Goal: Information Seeking & Learning: Learn about a topic

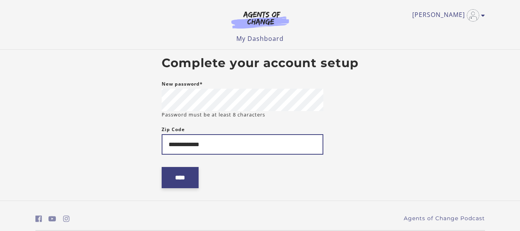
type input "**********"
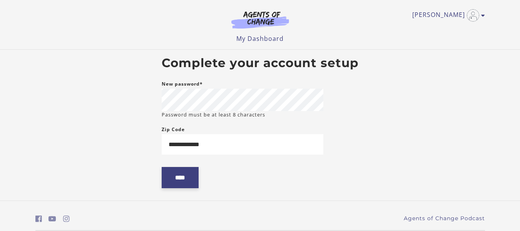
click at [178, 180] on input "****" at bounding box center [180, 177] width 37 height 21
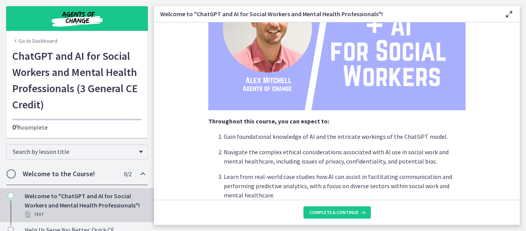
scroll to position [154, 0]
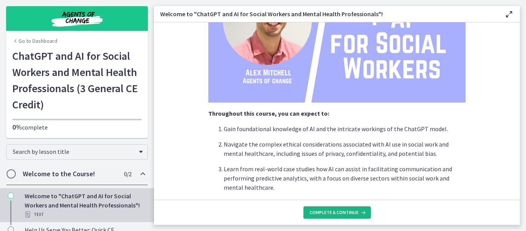
drag, startPoint x: 340, startPoint y: 211, endPoint x: 344, endPoint y: 208, distance: 4.6
click at [341, 211] on span "Complete & continue" at bounding box center [333, 212] width 49 height 6
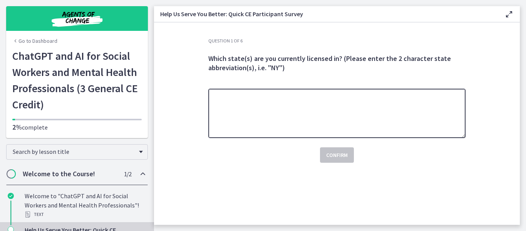
click at [279, 117] on textarea at bounding box center [336, 113] width 257 height 49
type textarea "**"
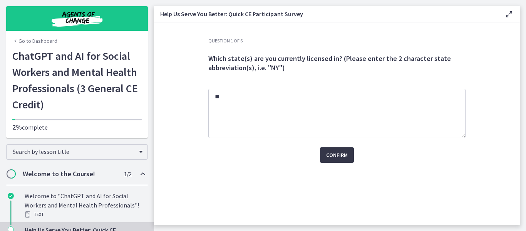
click at [334, 153] on span "Confirm" at bounding box center [337, 154] width 22 height 9
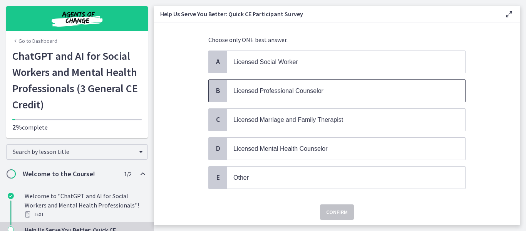
scroll to position [70, 0]
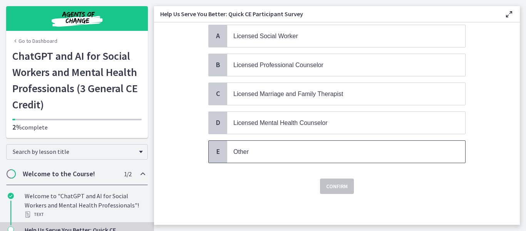
click at [269, 146] on span "Other" at bounding box center [346, 151] width 238 height 22
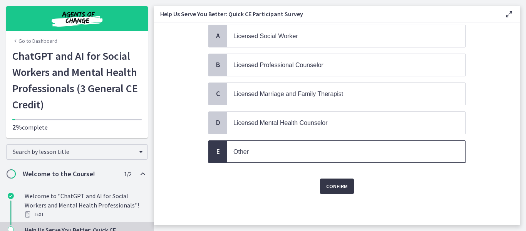
click at [339, 192] on button "Confirm" at bounding box center [337, 185] width 34 height 15
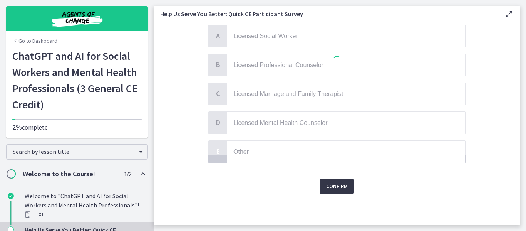
scroll to position [0, 0]
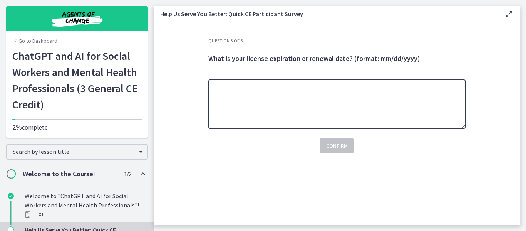
click at [254, 86] on textarea at bounding box center [336, 103] width 257 height 49
type textarea "****"
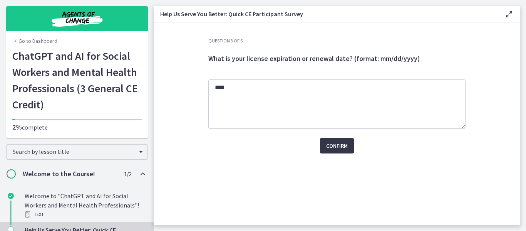
click at [334, 147] on span "Confirm" at bounding box center [337, 145] width 22 height 9
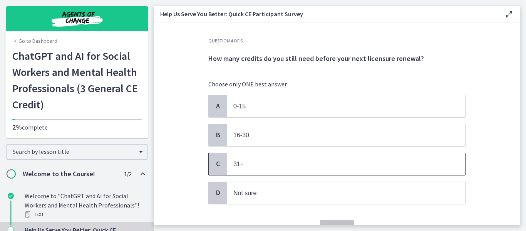
click at [240, 168] on p "31+" at bounding box center [338, 164] width 210 height 10
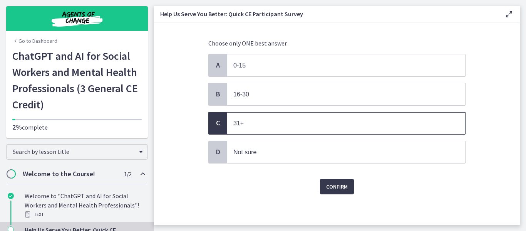
scroll to position [41, 0]
click at [329, 189] on span "Confirm" at bounding box center [337, 185] width 22 height 9
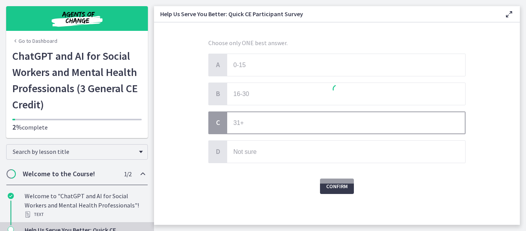
scroll to position [0, 0]
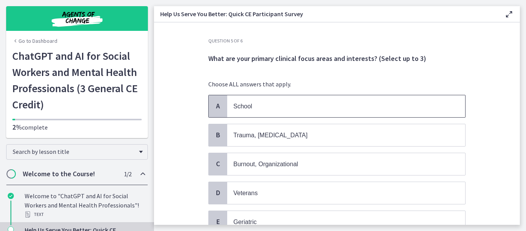
click at [242, 110] on p "School" at bounding box center [338, 106] width 210 height 10
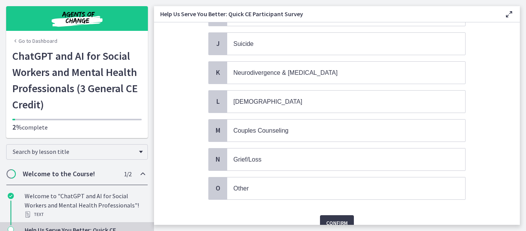
scroll to position [359, 0]
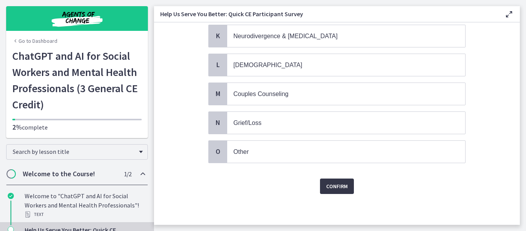
click at [338, 185] on span "Confirm" at bounding box center [337, 185] width 22 height 9
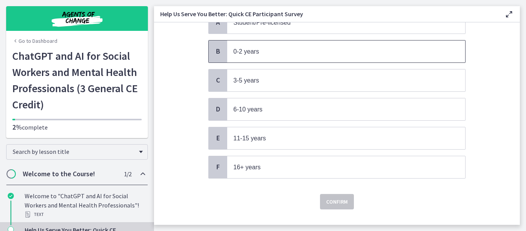
scroll to position [99, 0]
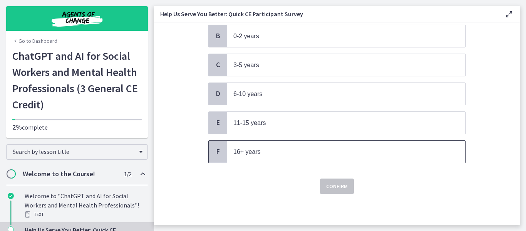
click at [299, 144] on span "16+ years" at bounding box center [346, 151] width 238 height 22
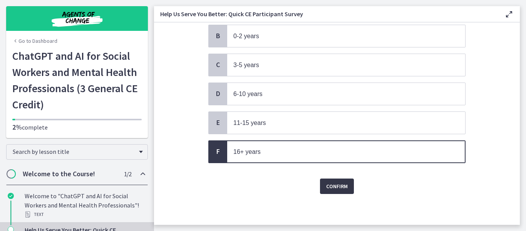
click at [327, 185] on span "Confirm" at bounding box center [337, 185] width 22 height 9
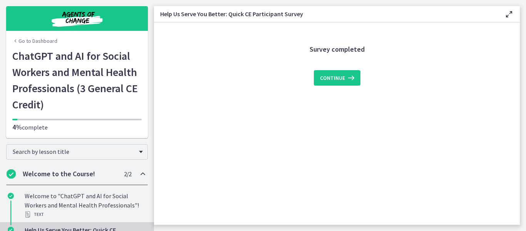
scroll to position [0, 0]
click at [336, 80] on span "Continue" at bounding box center [332, 77] width 25 height 9
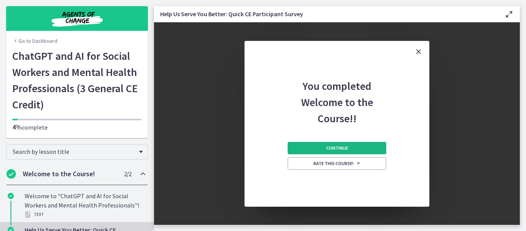
click at [356, 145] on button "Continue" at bounding box center [337, 148] width 99 height 12
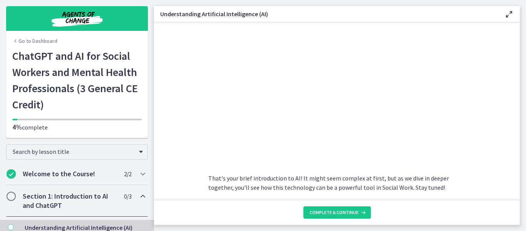
scroll to position [346, 0]
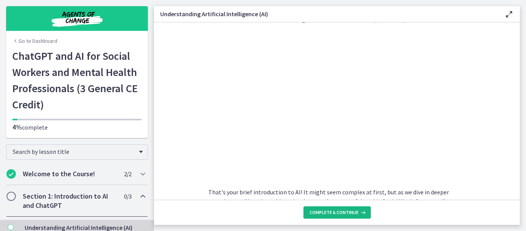
click at [310, 213] on span "Complete & continue" at bounding box center [333, 212] width 49 height 6
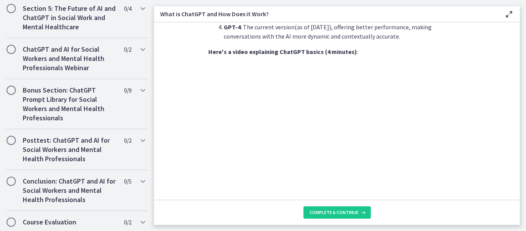
scroll to position [442, 0]
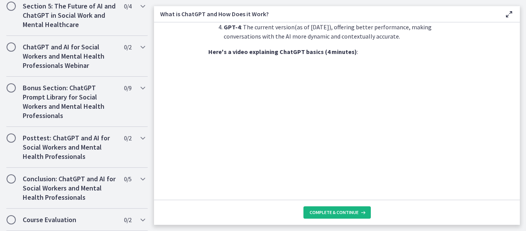
click at [345, 213] on span "Complete & continue" at bounding box center [333, 212] width 49 height 6
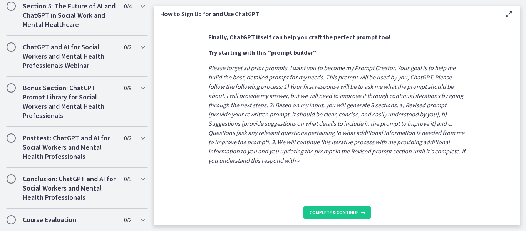
scroll to position [468, 0]
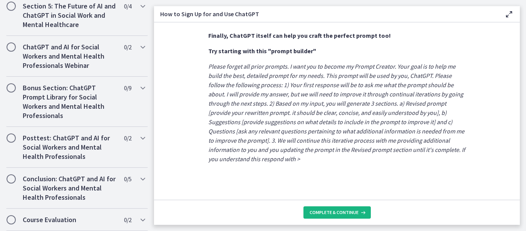
click at [344, 215] on span "Complete & continue" at bounding box center [333, 212] width 49 height 6
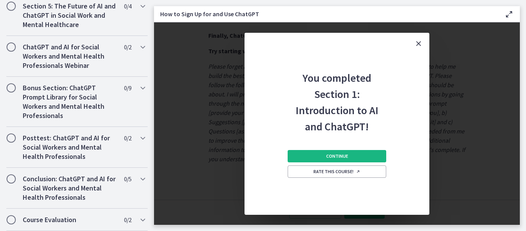
click at [341, 157] on span "Continue" at bounding box center [337, 156] width 22 height 6
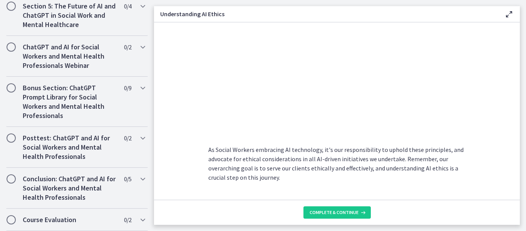
scroll to position [438, 0]
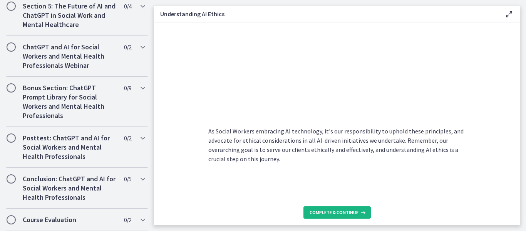
click at [326, 211] on span "Complete & continue" at bounding box center [333, 212] width 49 height 6
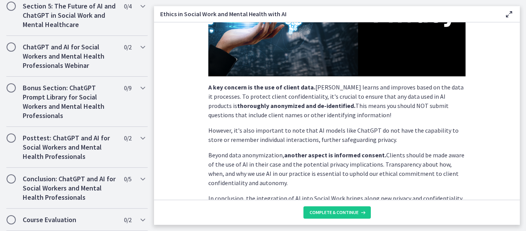
scroll to position [192, 0]
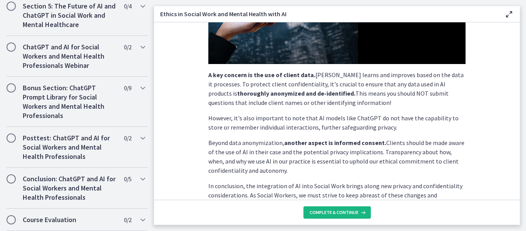
click at [346, 216] on button "Complete & continue" at bounding box center [336, 212] width 67 height 12
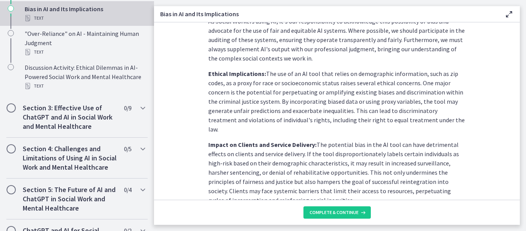
scroll to position [500, 0]
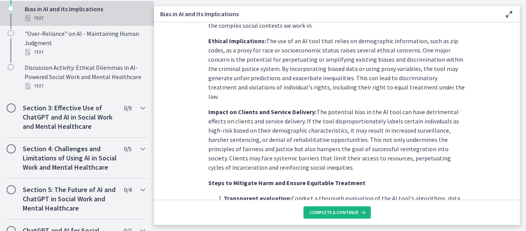
click at [337, 214] on span "Complete & continue" at bounding box center [333, 212] width 49 height 6
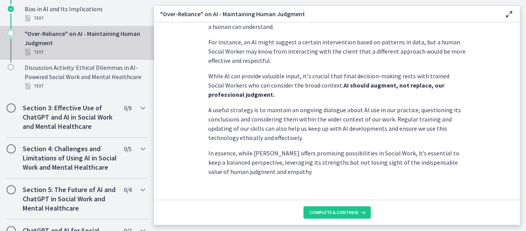
scroll to position [231, 0]
click at [351, 212] on span "Complete & continue" at bounding box center [333, 212] width 49 height 6
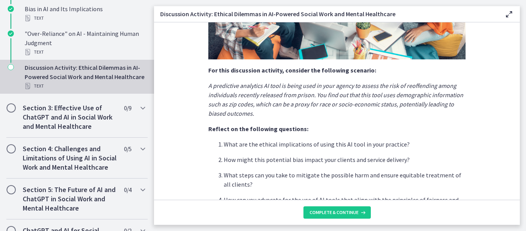
scroll to position [192, 0]
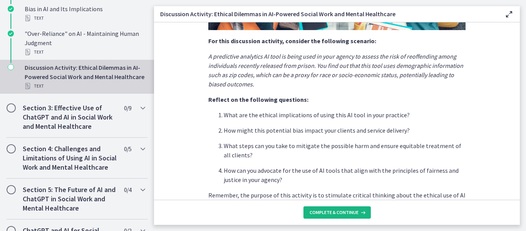
click at [348, 212] on span "Complete & continue" at bounding box center [333, 212] width 49 height 6
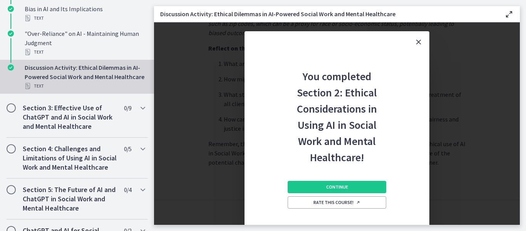
scroll to position [248, 0]
click at [346, 187] on span "Continue" at bounding box center [337, 187] width 22 height 6
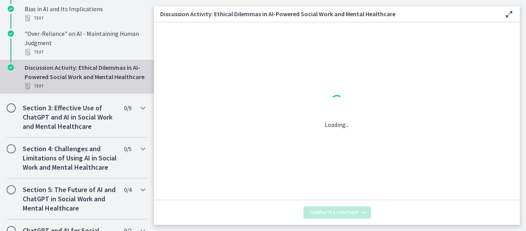
scroll to position [0, 0]
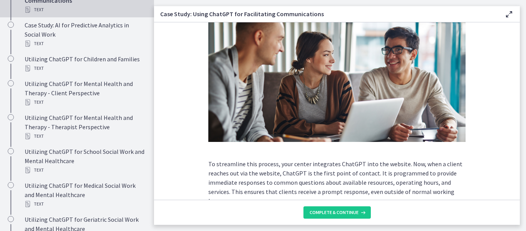
scroll to position [115, 0]
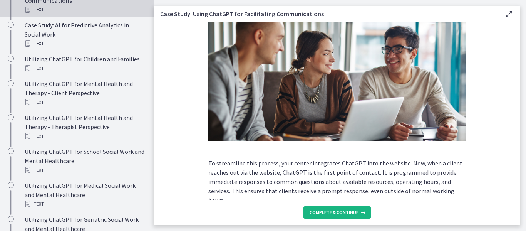
click at [339, 210] on span "Complete & continue" at bounding box center [333, 212] width 49 height 6
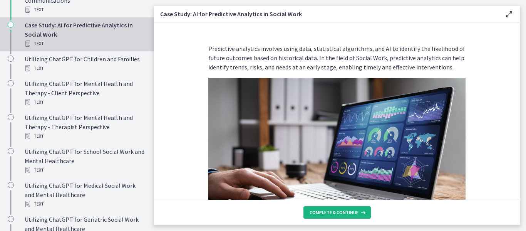
click at [334, 210] on span "Complete & continue" at bounding box center [333, 212] width 49 height 6
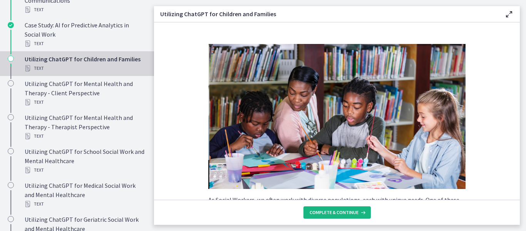
click at [343, 207] on button "Complete & continue" at bounding box center [336, 212] width 67 height 12
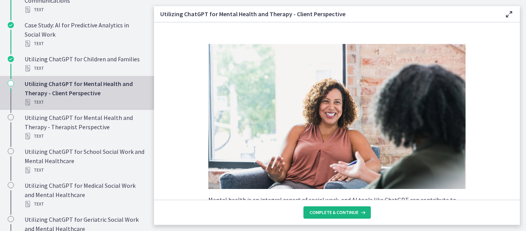
click at [343, 212] on span "Complete & continue" at bounding box center [333, 212] width 49 height 6
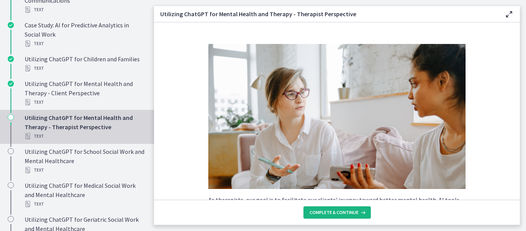
click at [343, 212] on span "Complete & continue" at bounding box center [333, 212] width 49 height 6
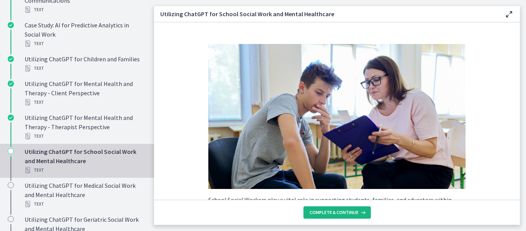
click at [343, 212] on span "Complete & continue" at bounding box center [333, 212] width 49 height 6
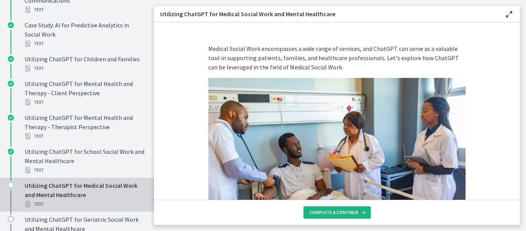
click at [343, 212] on span "Complete & continue" at bounding box center [333, 212] width 49 height 6
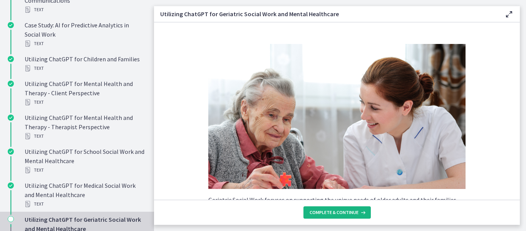
click at [343, 212] on span "Complete & continue" at bounding box center [333, 212] width 49 height 6
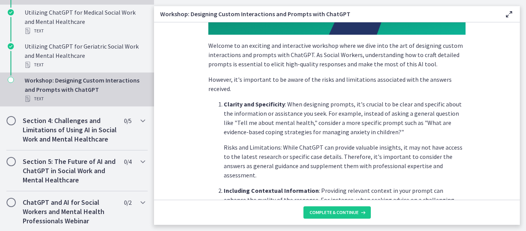
scroll to position [519, 0]
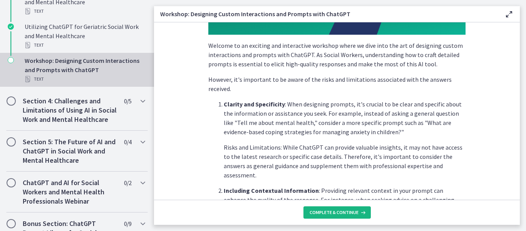
click at [322, 209] on span "Complete & continue" at bounding box center [333, 212] width 49 height 6
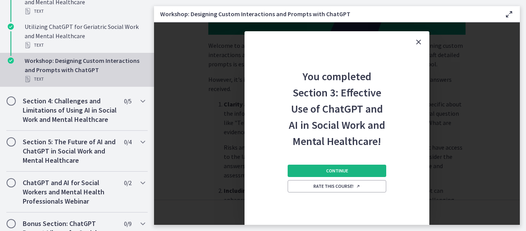
click at [350, 170] on button "Continue" at bounding box center [337, 170] width 99 height 12
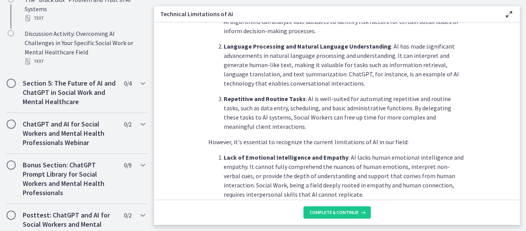
scroll to position [269, 0]
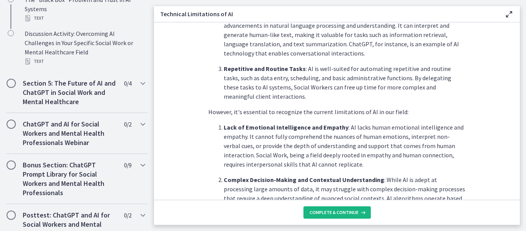
click at [346, 212] on span "Complete & continue" at bounding box center [333, 212] width 49 height 6
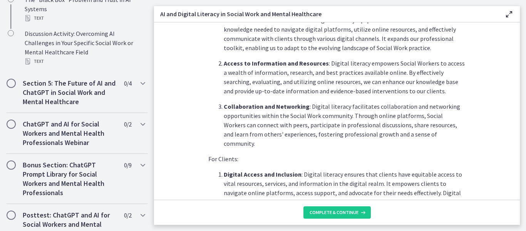
scroll to position [231, 0]
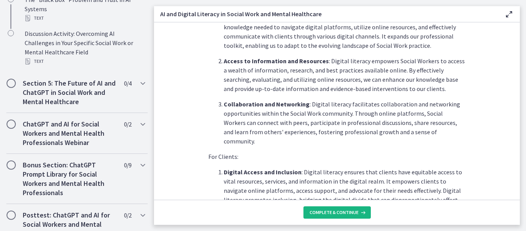
click at [331, 212] on span "Complete & continue" at bounding box center [333, 212] width 49 height 6
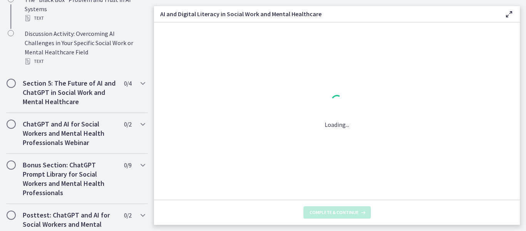
scroll to position [0, 0]
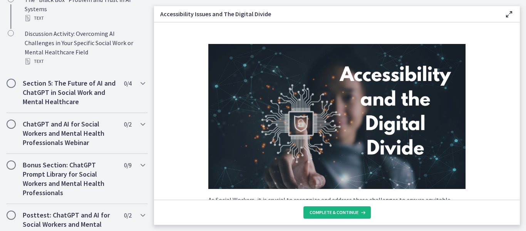
click at [331, 211] on span "Complete & continue" at bounding box center [333, 212] width 49 height 6
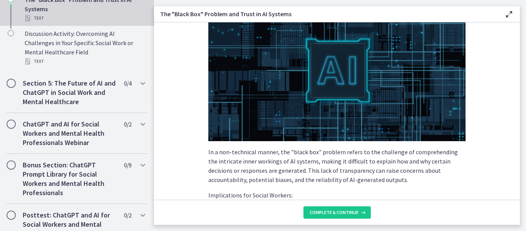
scroll to position [115, 0]
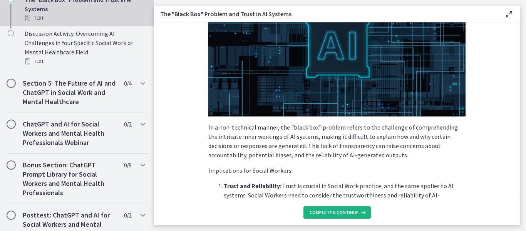
click at [337, 214] on span "Complete & continue" at bounding box center [333, 212] width 49 height 6
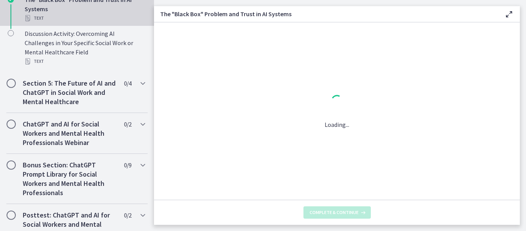
scroll to position [0, 0]
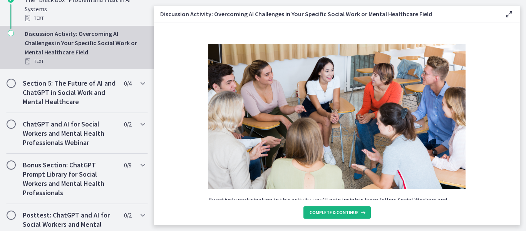
click at [337, 214] on span "Complete & continue" at bounding box center [333, 212] width 49 height 6
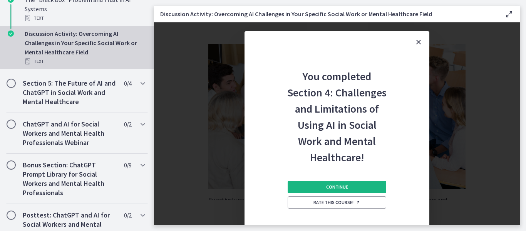
click at [332, 186] on span "Continue" at bounding box center [337, 187] width 22 height 6
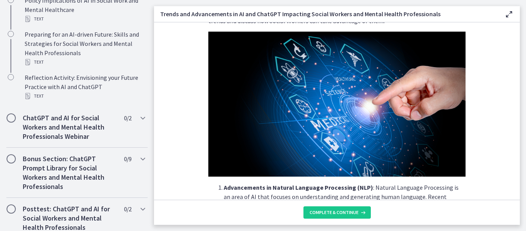
scroll to position [77, 0]
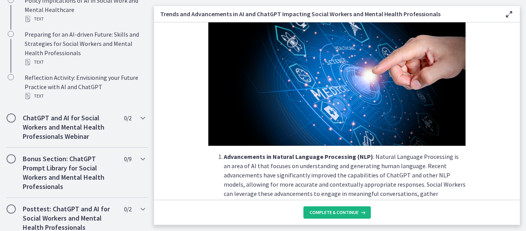
click at [326, 212] on span "Complete & continue" at bounding box center [333, 212] width 49 height 6
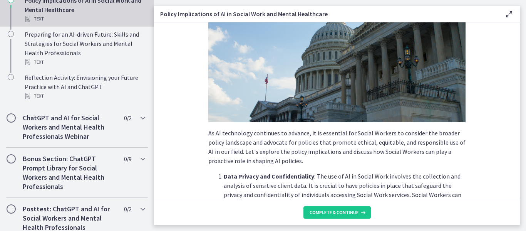
scroll to position [77, 0]
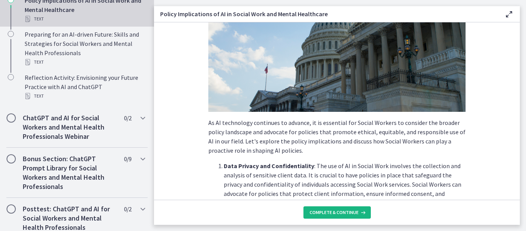
click at [323, 214] on span "Complete & continue" at bounding box center [333, 212] width 49 height 6
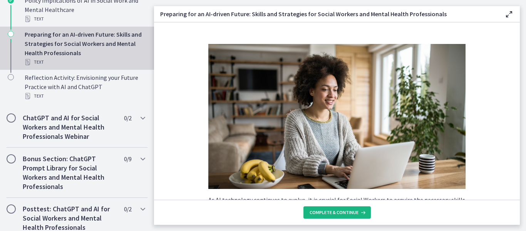
click at [324, 211] on span "Complete & continue" at bounding box center [333, 212] width 49 height 6
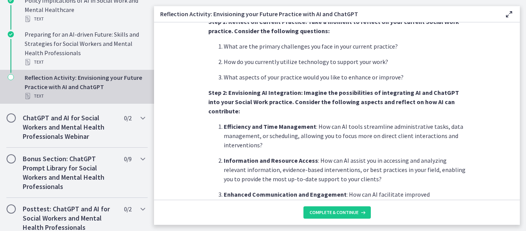
scroll to position [269, 0]
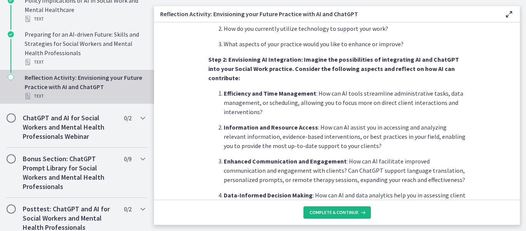
click at [330, 211] on span "Complete & continue" at bounding box center [333, 212] width 49 height 6
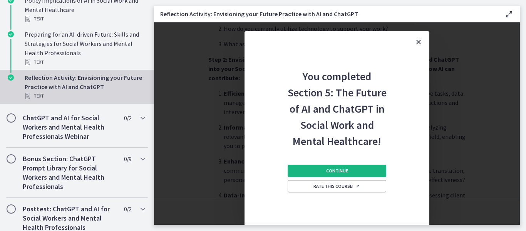
click at [346, 171] on span "Continue" at bounding box center [337, 170] width 22 height 6
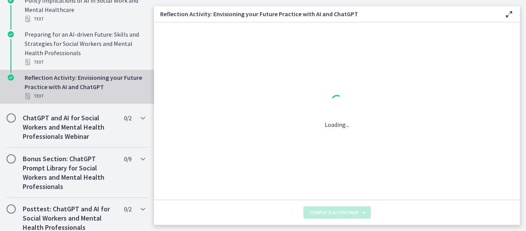
scroll to position [0, 0]
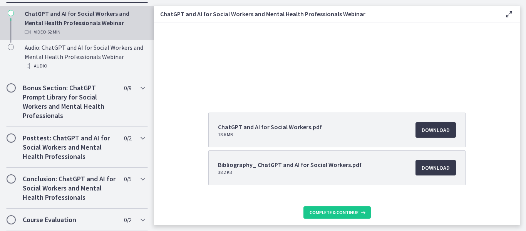
scroll to position [90, 0]
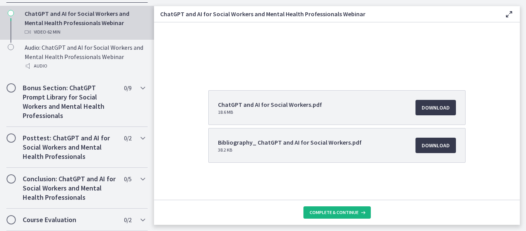
click at [345, 209] on span "Complete & continue" at bounding box center [333, 212] width 49 height 6
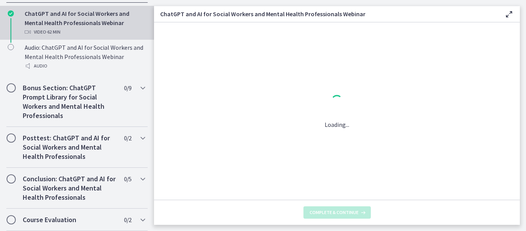
scroll to position [0, 0]
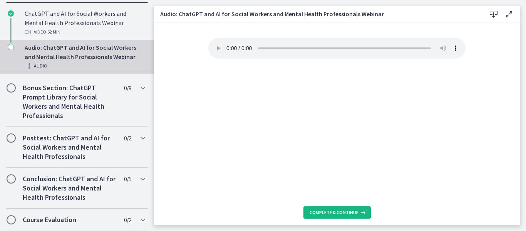
click at [328, 214] on span "Complete & continue" at bounding box center [333, 212] width 49 height 6
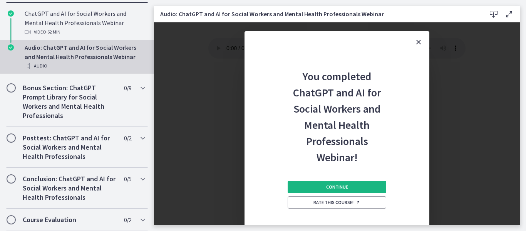
click at [328, 187] on span "Continue" at bounding box center [337, 187] width 22 height 6
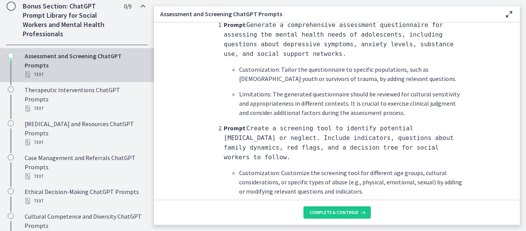
scroll to position [269, 0]
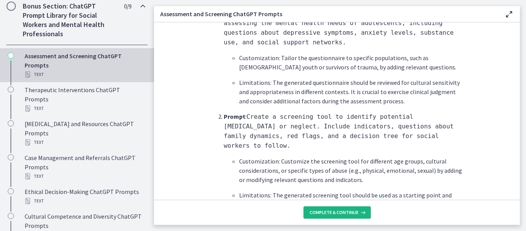
click at [333, 214] on span "Complete & continue" at bounding box center [333, 212] width 49 height 6
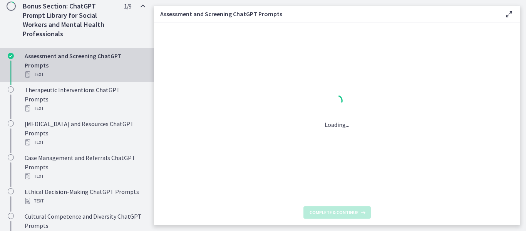
scroll to position [0, 0]
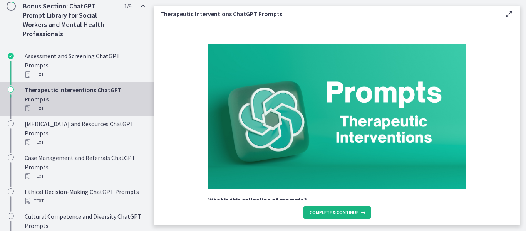
click at [333, 214] on span "Complete & continue" at bounding box center [333, 212] width 49 height 6
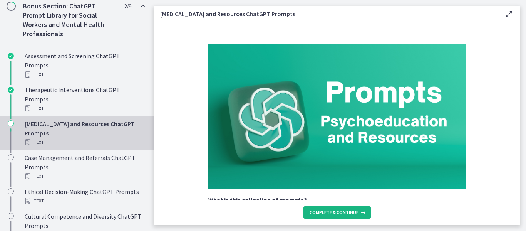
click at [333, 214] on span "Complete & continue" at bounding box center [333, 212] width 49 height 6
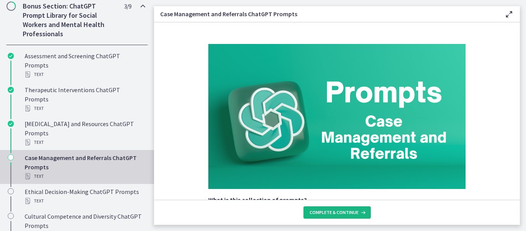
click at [333, 214] on span "Complete & continue" at bounding box center [333, 212] width 49 height 6
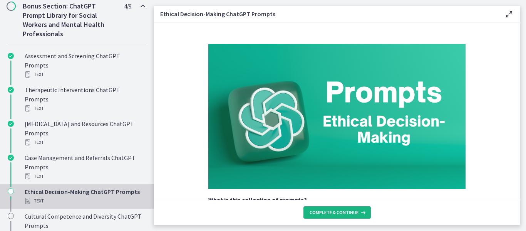
click at [333, 214] on span "Complete & continue" at bounding box center [333, 212] width 49 height 6
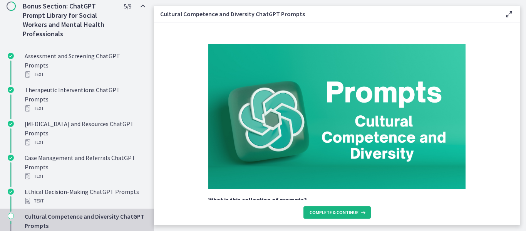
click at [333, 214] on span "Complete & continue" at bounding box center [333, 212] width 49 height 6
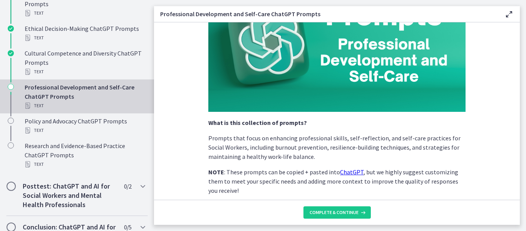
scroll to position [627, 0]
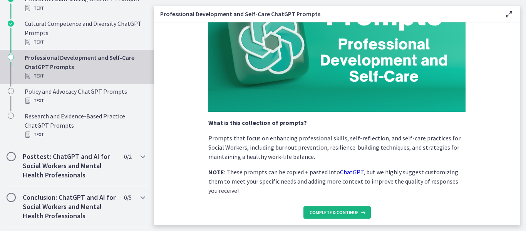
click at [309, 212] on button "Complete & continue" at bounding box center [336, 212] width 67 height 12
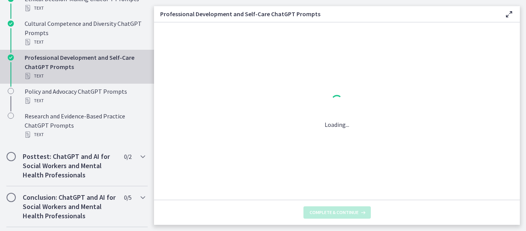
scroll to position [0, 0]
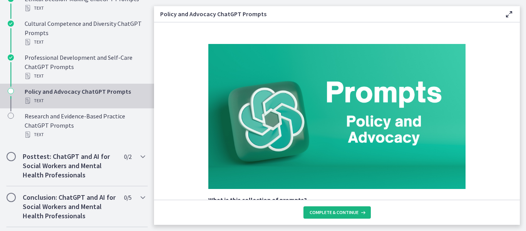
click at [309, 212] on button "Complete & continue" at bounding box center [336, 212] width 67 height 12
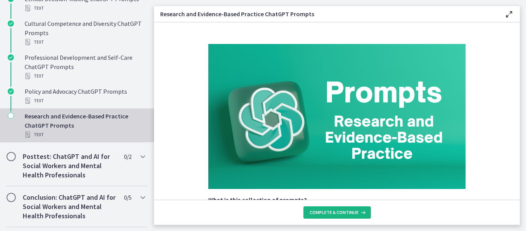
click at [309, 212] on button "Complete & continue" at bounding box center [336, 212] width 67 height 12
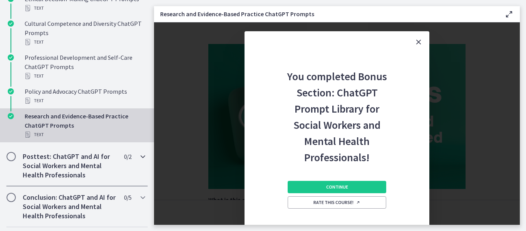
click at [12, 157] on span "Chapters" at bounding box center [11, 156] width 8 height 8
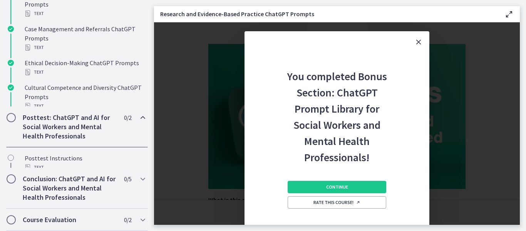
scroll to position [427, 0]
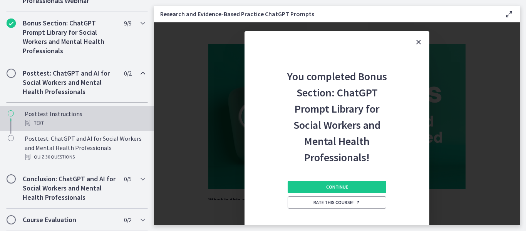
click at [48, 114] on div "Posttest Instructions Text" at bounding box center [85, 118] width 120 height 18
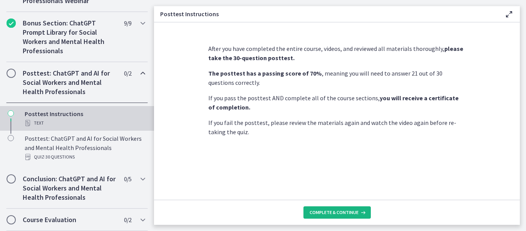
click at [337, 214] on span "Complete & continue" at bounding box center [333, 212] width 49 height 6
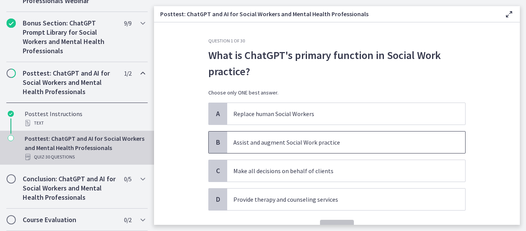
click at [333, 142] on p "Assist and augment Social Work practice" at bounding box center [338, 141] width 210 height 9
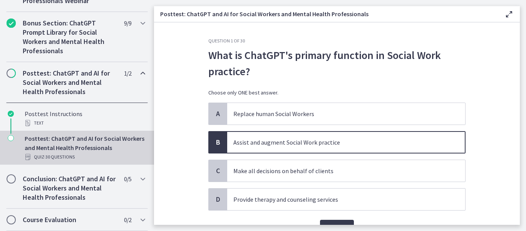
scroll to position [41, 0]
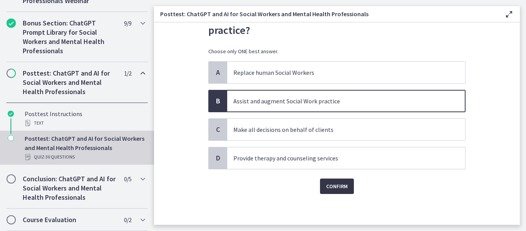
click at [335, 190] on span "Confirm" at bounding box center [337, 185] width 22 height 9
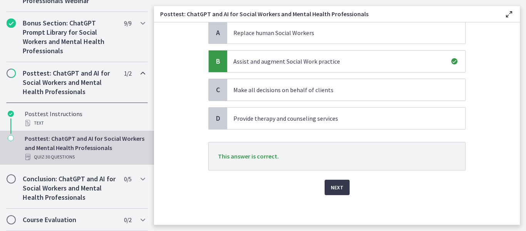
scroll to position [82, 0]
click at [335, 189] on span "Next" at bounding box center [337, 185] width 13 height 9
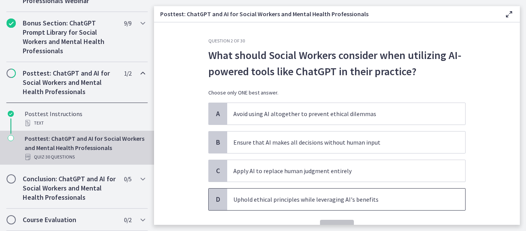
click at [378, 203] on p "Uphold ethical principles while leveraging AI's benefits" at bounding box center [338, 198] width 210 height 9
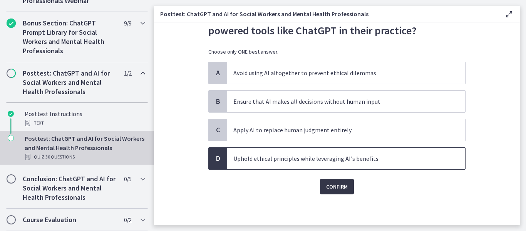
scroll to position [41, 0]
click at [346, 189] on button "Confirm" at bounding box center [337, 185] width 34 height 15
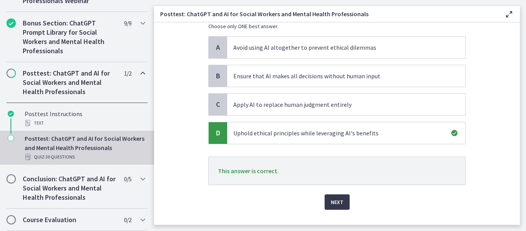
scroll to position [82, 0]
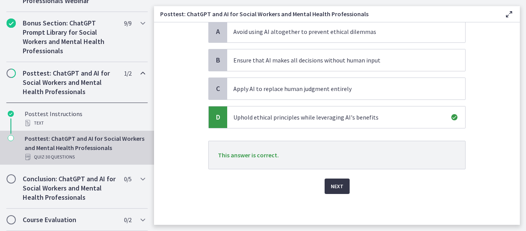
click at [333, 186] on span "Next" at bounding box center [337, 185] width 13 height 9
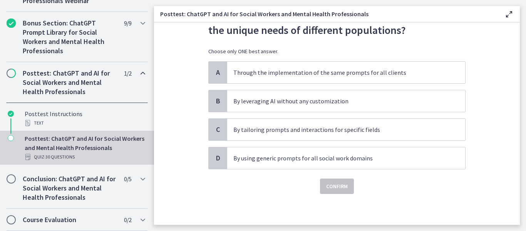
scroll to position [0, 0]
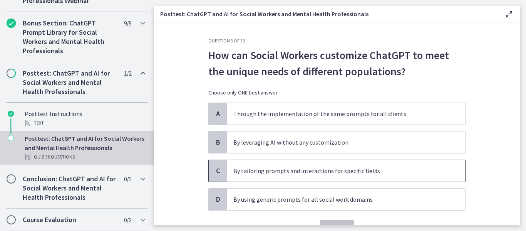
click at [385, 167] on p "By tailoring prompts and interactions for specific fields" at bounding box center [338, 170] width 210 height 9
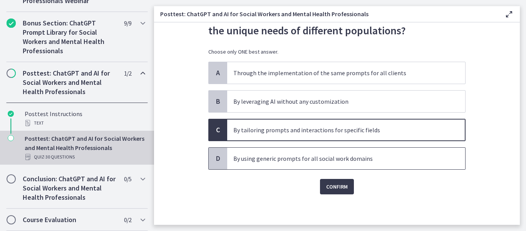
scroll to position [41, 0]
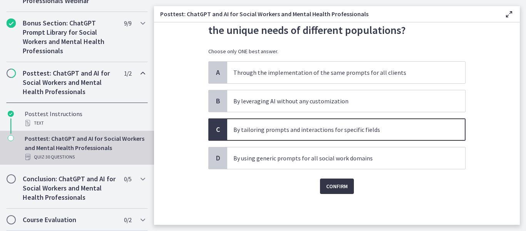
click at [333, 190] on span "Confirm" at bounding box center [337, 185] width 22 height 9
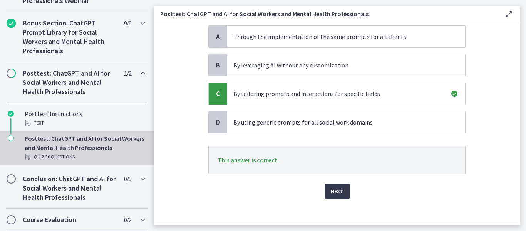
scroll to position [82, 0]
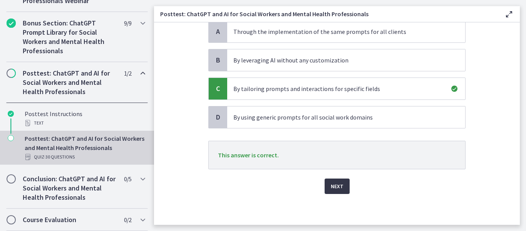
click at [340, 187] on button "Next" at bounding box center [336, 185] width 25 height 15
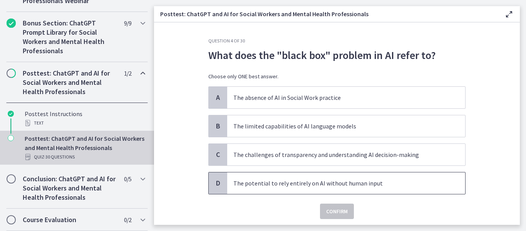
click at [365, 180] on p "The potential to rely entirely on AI without human input" at bounding box center [338, 182] width 210 height 9
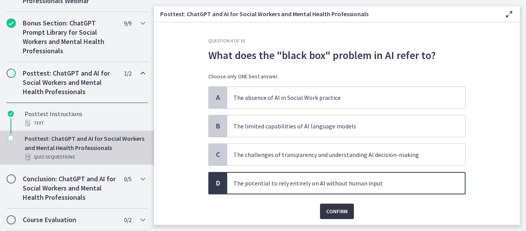
click at [341, 207] on span "Confirm" at bounding box center [337, 210] width 22 height 9
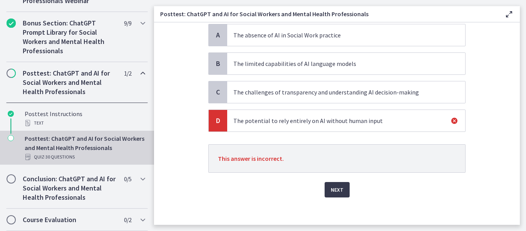
scroll to position [66, 0]
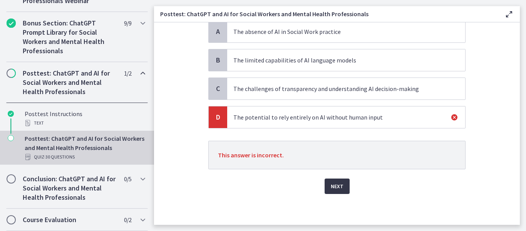
click at [329, 180] on button "Next" at bounding box center [336, 185] width 25 height 15
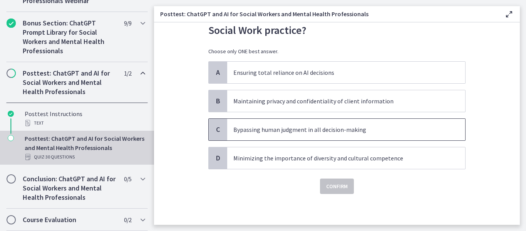
scroll to position [0, 0]
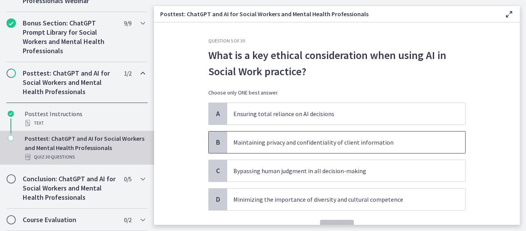
click at [394, 144] on p "Maintaining privacy and confidentiality of client information" at bounding box center [338, 141] width 210 height 9
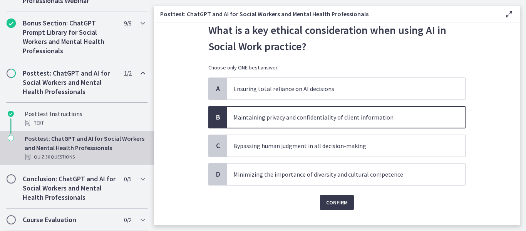
scroll to position [41, 0]
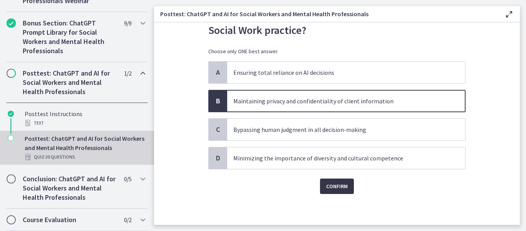
click at [339, 184] on span "Confirm" at bounding box center [337, 185] width 22 height 9
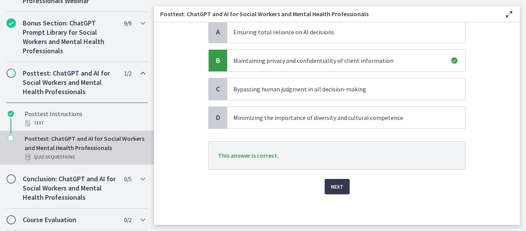
scroll to position [82, 0]
click at [340, 187] on button "Next" at bounding box center [336, 185] width 25 height 15
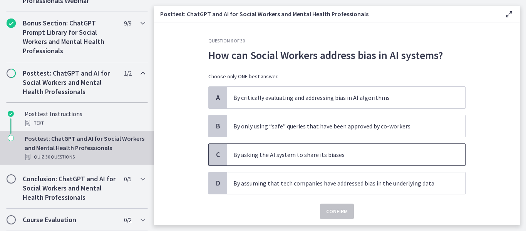
click at [389, 159] on span "By asking the AI system to share its biases" at bounding box center [346, 155] width 238 height 22
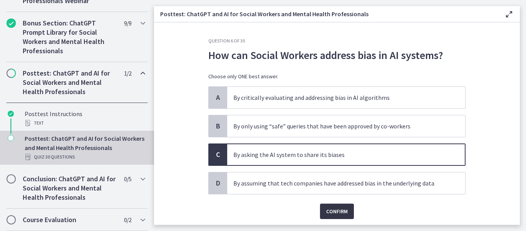
click at [331, 211] on span "Confirm" at bounding box center [337, 210] width 22 height 9
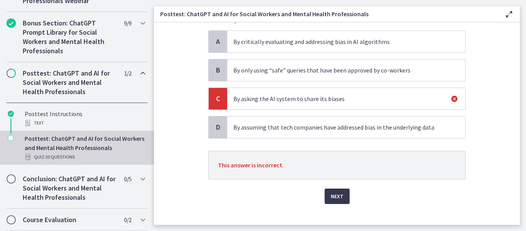
scroll to position [66, 0]
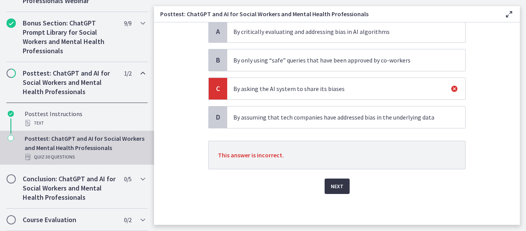
click at [331, 187] on span "Next" at bounding box center [337, 185] width 13 height 9
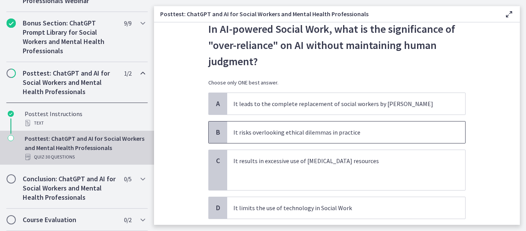
scroll to position [38, 0]
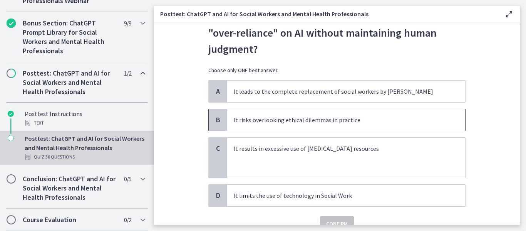
click at [309, 119] on p "It risks overlooking ethical dilemmas in practice" at bounding box center [338, 119] width 210 height 9
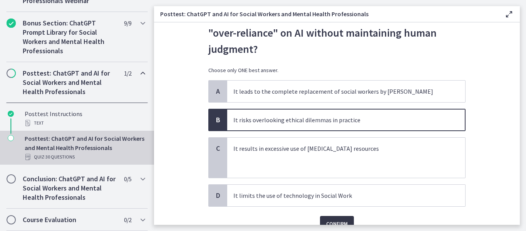
click at [328, 220] on span "Confirm" at bounding box center [337, 223] width 22 height 9
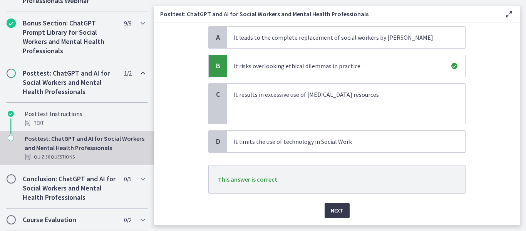
scroll to position [117, 0]
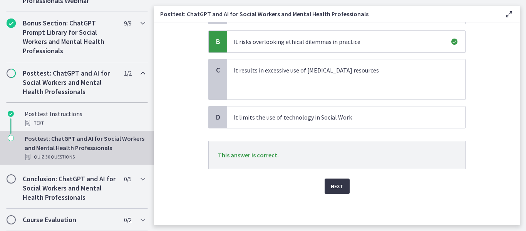
click at [334, 182] on span "Next" at bounding box center [337, 185] width 13 height 9
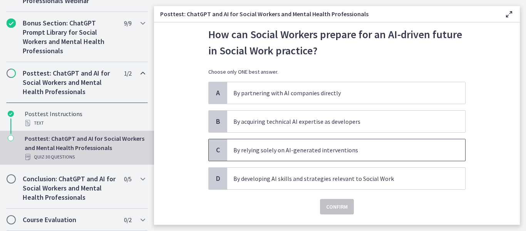
scroll to position [38, 0]
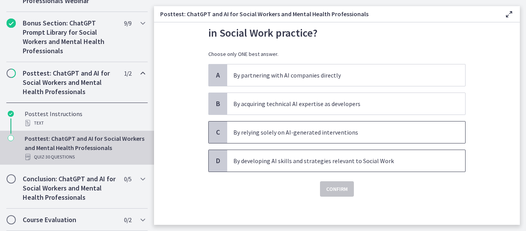
click at [402, 162] on p "By developing AI skills and strategies relevant to Social Work" at bounding box center [338, 160] width 210 height 9
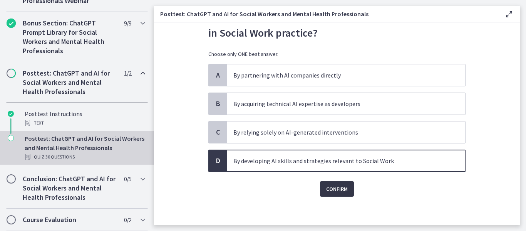
click at [334, 191] on span "Confirm" at bounding box center [337, 188] width 22 height 9
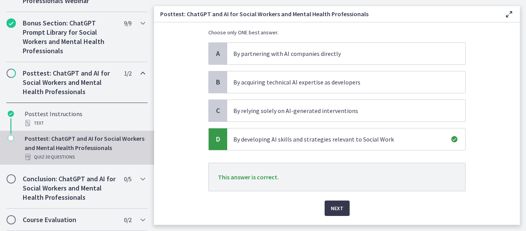
scroll to position [82, 0]
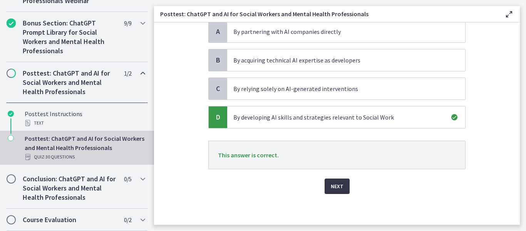
click at [337, 183] on span "Next" at bounding box center [337, 185] width 13 height 9
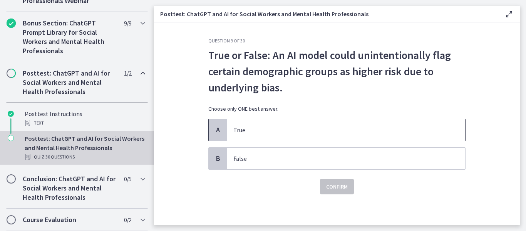
click at [299, 129] on p "True" at bounding box center [338, 129] width 210 height 9
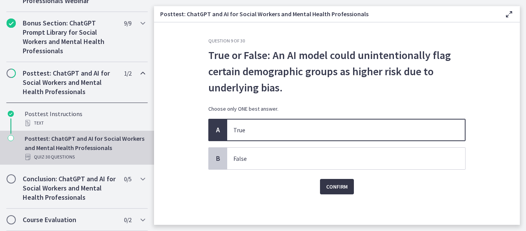
click at [326, 185] on span "Confirm" at bounding box center [337, 186] width 22 height 9
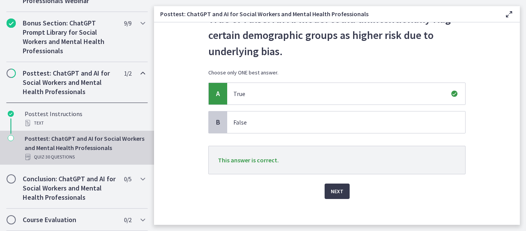
scroll to position [41, 0]
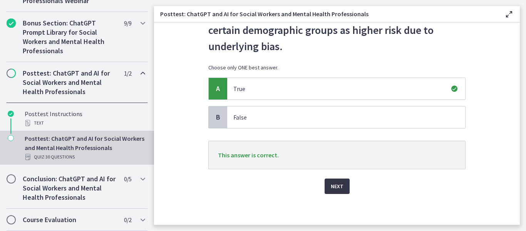
click at [331, 186] on span "Next" at bounding box center [337, 185] width 13 height 9
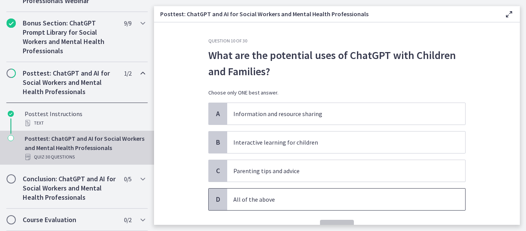
click at [288, 201] on p "All of the above" at bounding box center [338, 198] width 210 height 9
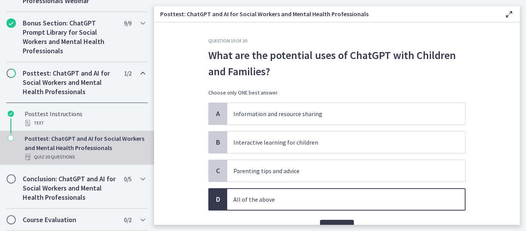
scroll to position [41, 0]
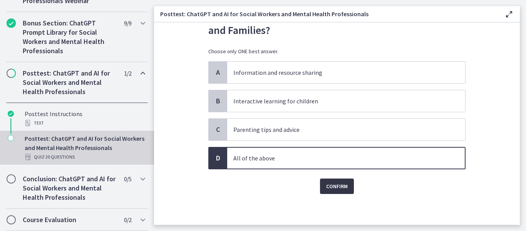
click at [341, 182] on span "Confirm" at bounding box center [337, 185] width 22 height 9
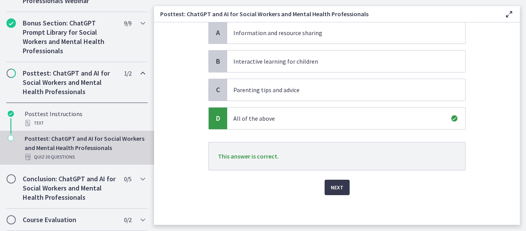
scroll to position [82, 0]
click at [331, 184] on span "Next" at bounding box center [337, 185] width 13 height 9
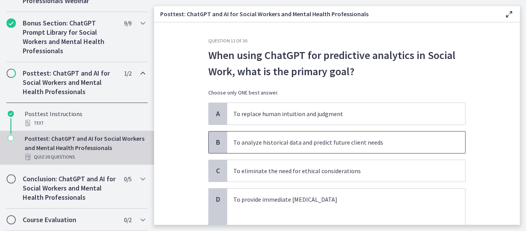
click at [363, 137] on p "To analyze historical data and predict future client needs" at bounding box center [338, 141] width 210 height 9
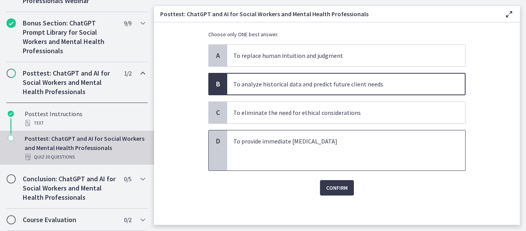
scroll to position [60, 0]
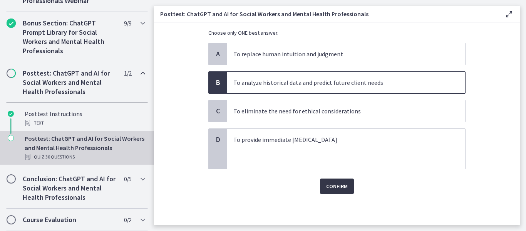
click at [334, 180] on button "Confirm" at bounding box center [337, 185] width 34 height 15
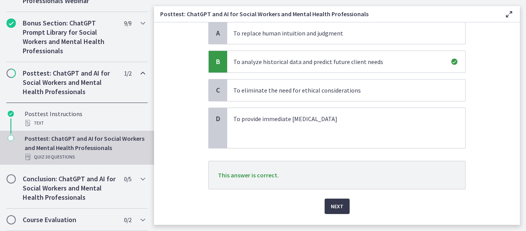
scroll to position [100, 0]
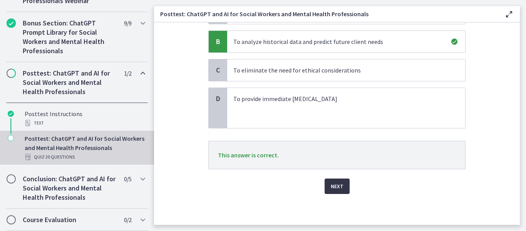
click at [339, 189] on span "Next" at bounding box center [337, 185] width 13 height 9
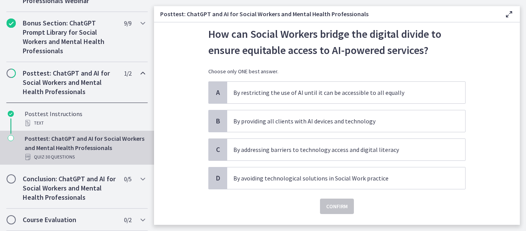
scroll to position [38, 0]
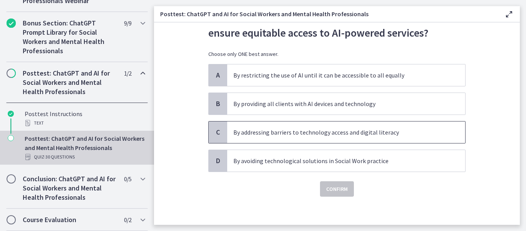
click at [391, 135] on p "By addressing barriers to technology access and digital literacy" at bounding box center [338, 131] width 210 height 9
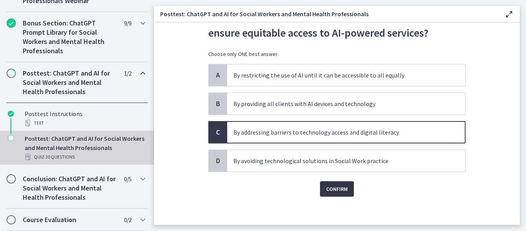
click at [342, 186] on span "Confirm" at bounding box center [337, 188] width 22 height 9
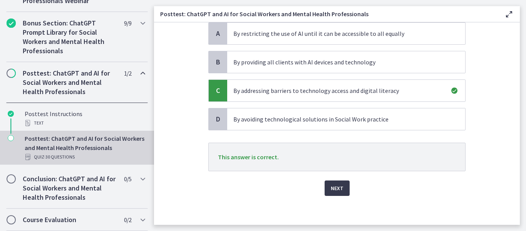
scroll to position [82, 0]
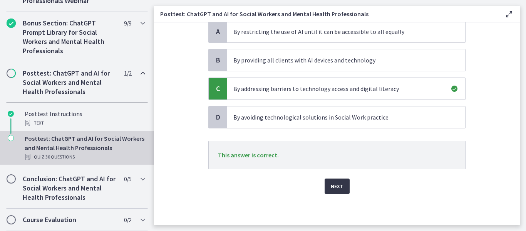
click at [341, 186] on button "Next" at bounding box center [336, 185] width 25 height 15
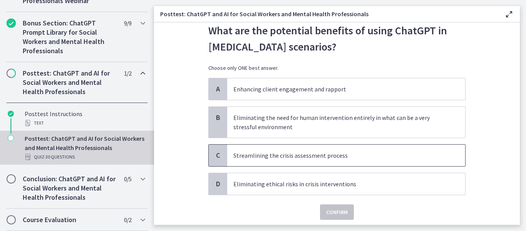
scroll to position [38, 0]
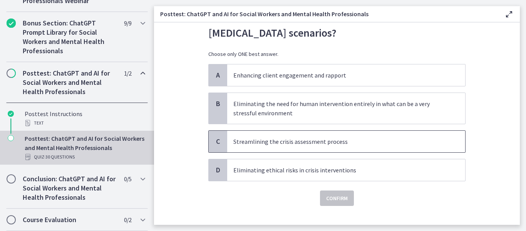
click at [336, 135] on span "Streamlining the crisis assessment process" at bounding box center [346, 141] width 238 height 22
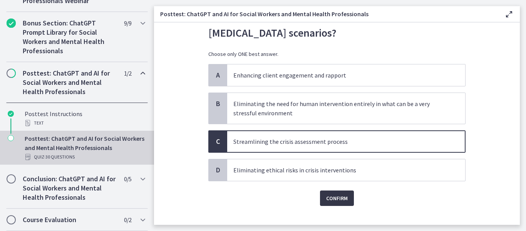
click at [331, 197] on span "Confirm" at bounding box center [337, 197] width 22 height 9
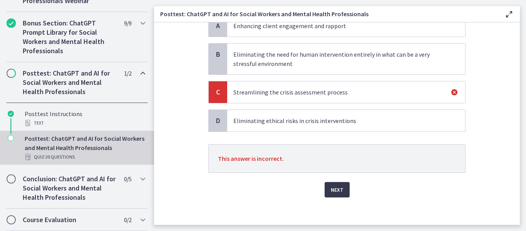
scroll to position [91, 0]
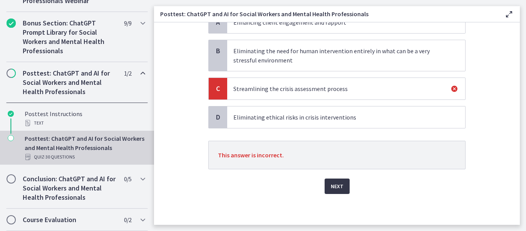
click at [331, 186] on span "Next" at bounding box center [337, 185] width 13 height 9
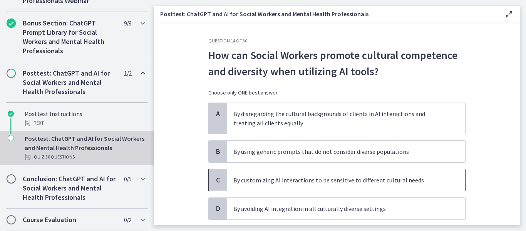
click at [367, 184] on p "By customizing AI interactions to be sensitive to different cultural needs" at bounding box center [338, 179] width 210 height 9
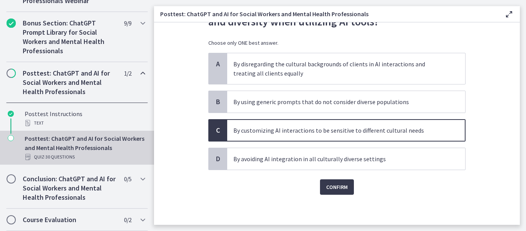
scroll to position [50, 0]
click at [345, 186] on button "Confirm" at bounding box center [337, 185] width 34 height 15
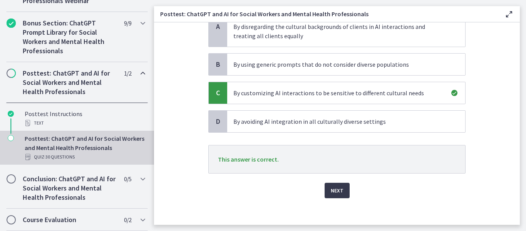
scroll to position [91, 0]
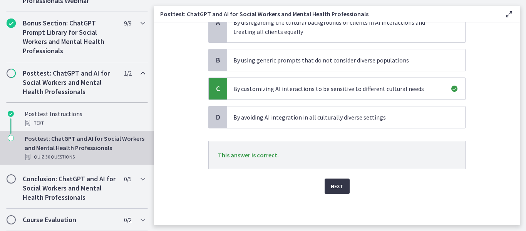
click at [342, 184] on button "Next" at bounding box center [336, 185] width 25 height 15
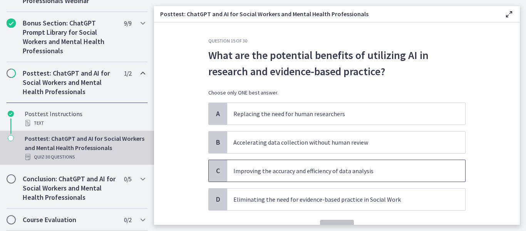
click at [394, 174] on p "Improving the accuracy and efficiency of data analysis" at bounding box center [338, 170] width 210 height 9
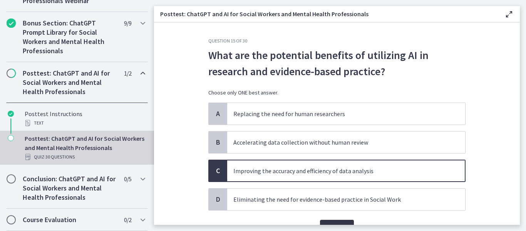
click at [336, 223] on span "Confirm" at bounding box center [337, 226] width 22 height 9
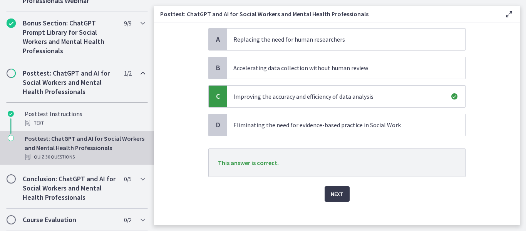
scroll to position [82, 0]
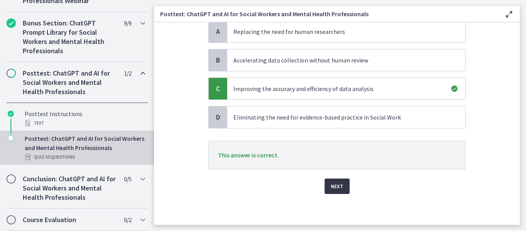
click at [339, 182] on span "Next" at bounding box center [337, 185] width 13 height 9
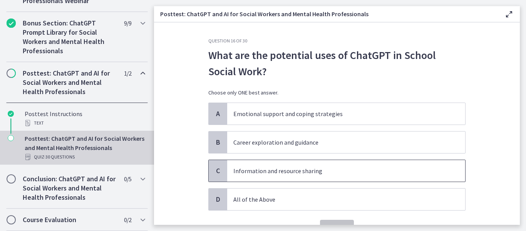
scroll to position [38, 0]
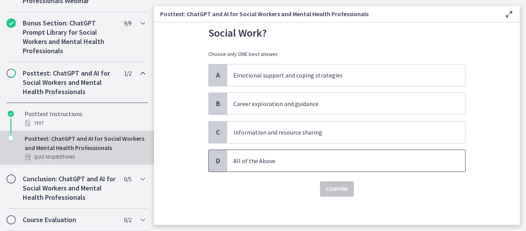
click at [359, 165] on p "All of the Above" at bounding box center [338, 160] width 210 height 9
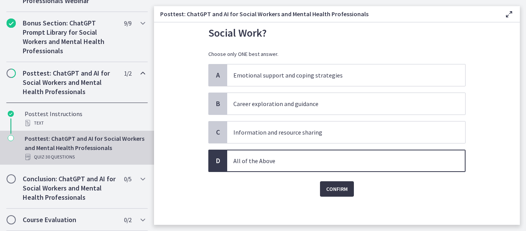
click at [332, 186] on span "Confirm" at bounding box center [337, 188] width 22 height 9
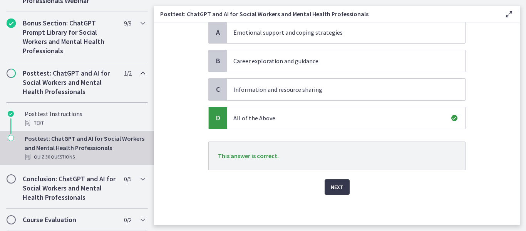
scroll to position [82, 0]
click at [332, 182] on span "Next" at bounding box center [337, 185] width 13 height 9
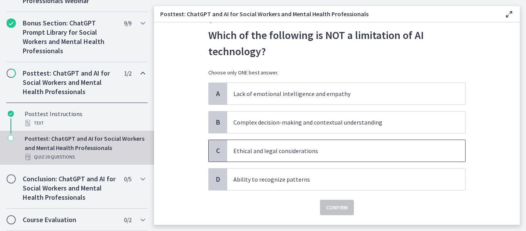
scroll to position [38, 0]
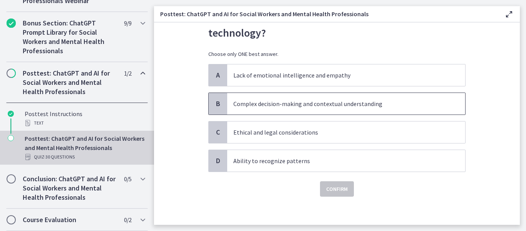
click at [364, 108] on span "Complex decision-making and contextual understanding" at bounding box center [346, 104] width 238 height 22
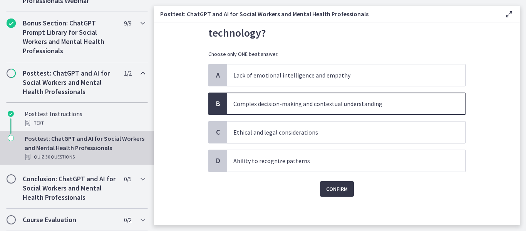
click at [340, 191] on span "Confirm" at bounding box center [337, 188] width 22 height 9
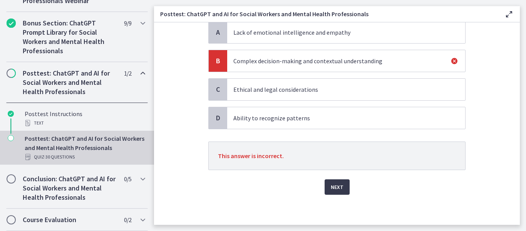
scroll to position [82, 0]
click at [331, 185] on span "Next" at bounding box center [337, 185] width 13 height 9
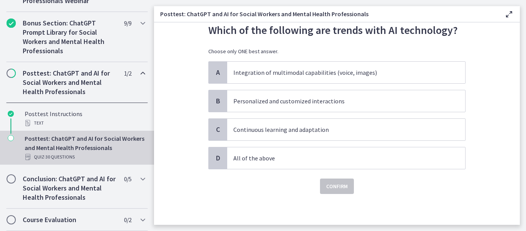
scroll to position [0, 0]
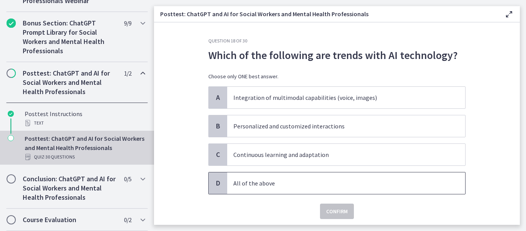
click at [340, 183] on p "All of the above" at bounding box center [338, 182] width 210 height 9
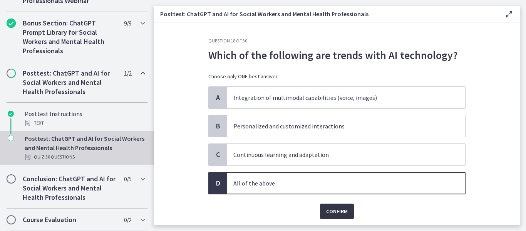
click at [338, 208] on span "Confirm" at bounding box center [337, 210] width 22 height 9
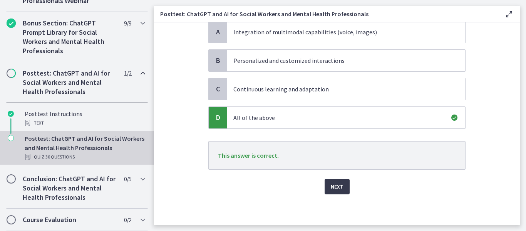
scroll to position [66, 0]
click at [342, 185] on button "Next" at bounding box center [336, 185] width 25 height 15
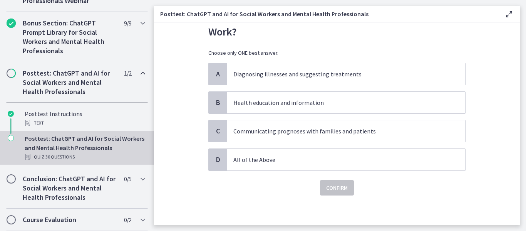
scroll to position [41, 0]
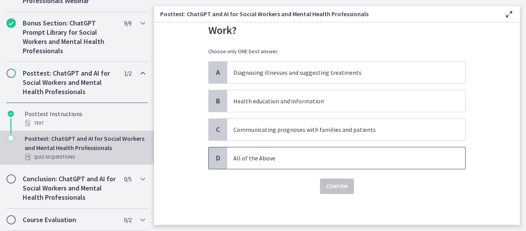
click at [281, 160] on p "All of the Above" at bounding box center [338, 157] width 210 height 9
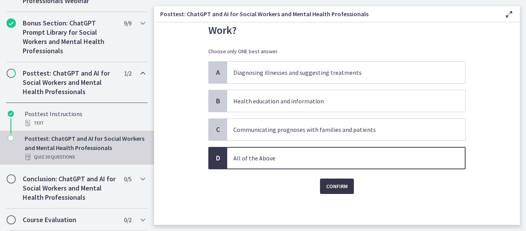
click at [320, 184] on button "Confirm" at bounding box center [337, 185] width 34 height 15
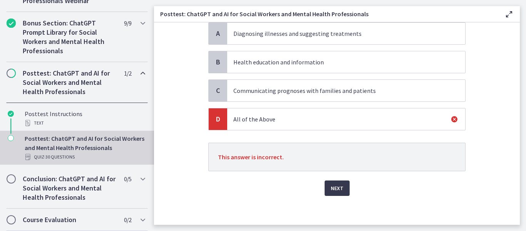
scroll to position [82, 0]
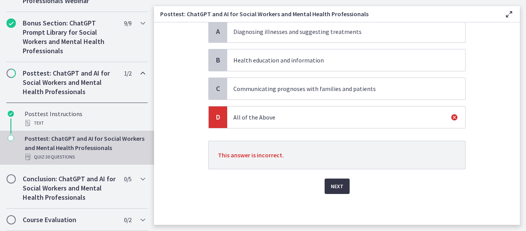
click at [344, 186] on button "Next" at bounding box center [336, 185] width 25 height 15
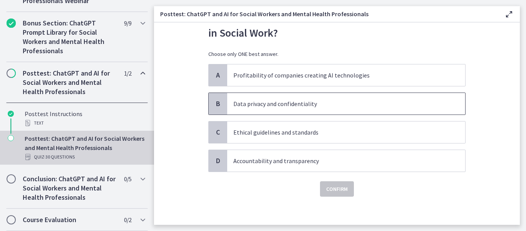
scroll to position [0, 0]
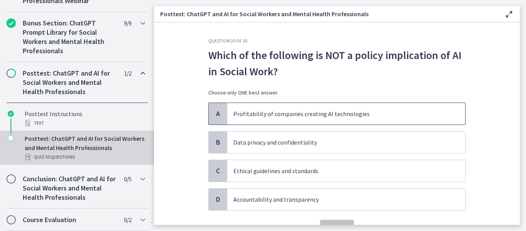
click at [363, 116] on p "Profitability of companies creating AI technologies" at bounding box center [338, 113] width 210 height 9
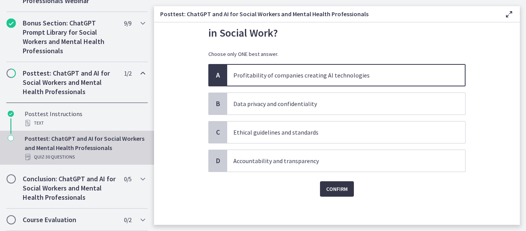
scroll to position [41, 0]
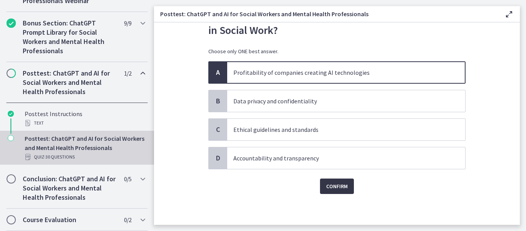
click at [343, 185] on span "Confirm" at bounding box center [337, 185] width 22 height 9
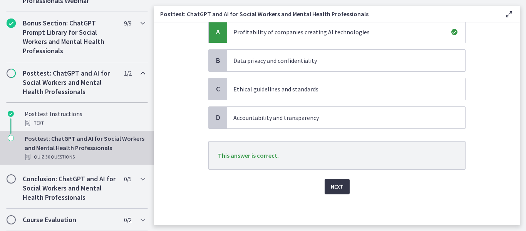
scroll to position [82, 0]
click at [341, 189] on button "Next" at bounding box center [336, 185] width 25 height 15
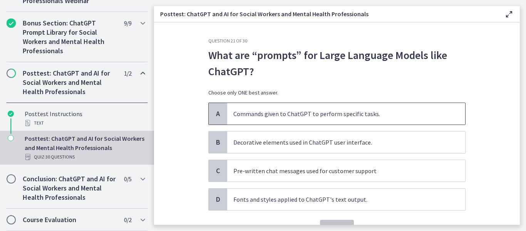
click at [370, 109] on p "Commands given to ChatGPT to perform specific tasks." at bounding box center [338, 113] width 210 height 9
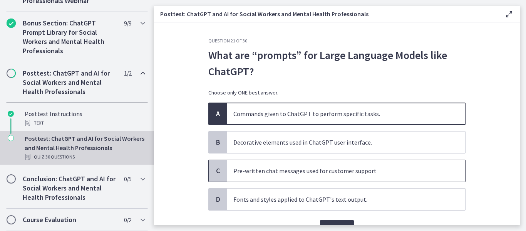
scroll to position [41, 0]
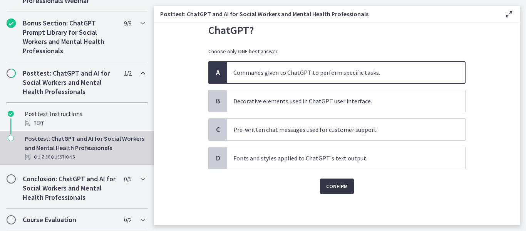
click at [333, 182] on span "Confirm" at bounding box center [337, 185] width 22 height 9
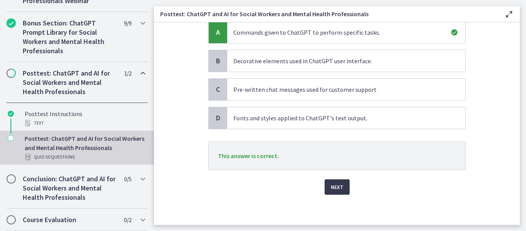
scroll to position [82, 0]
click at [334, 189] on span "Next" at bounding box center [337, 185] width 13 height 9
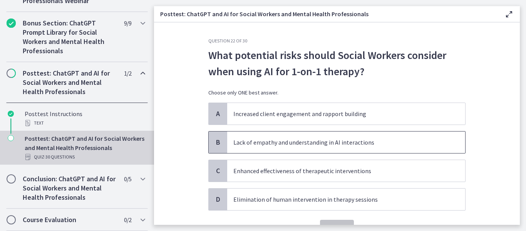
drag, startPoint x: 380, startPoint y: 144, endPoint x: 376, endPoint y: 148, distance: 5.4
click at [380, 144] on p "Lack of empathy and understanding in AI interactions" at bounding box center [338, 141] width 210 height 9
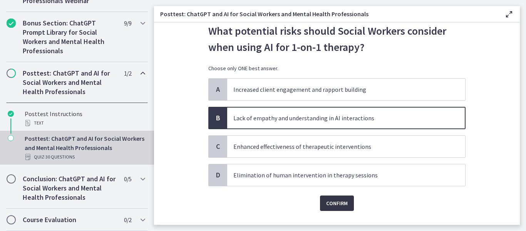
scroll to position [41, 0]
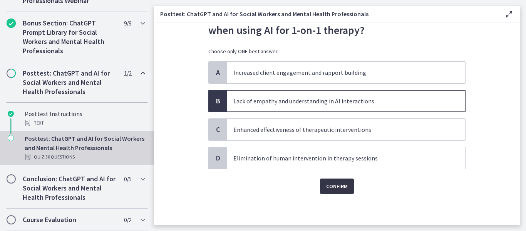
click at [338, 190] on span "Confirm" at bounding box center [337, 185] width 22 height 9
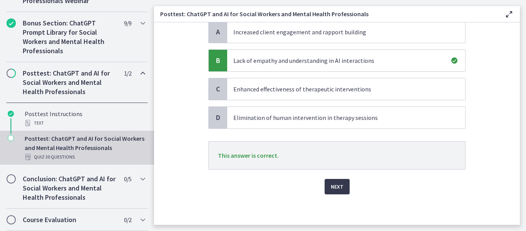
scroll to position [82, 0]
click at [338, 189] on span "Next" at bounding box center [337, 185] width 13 height 9
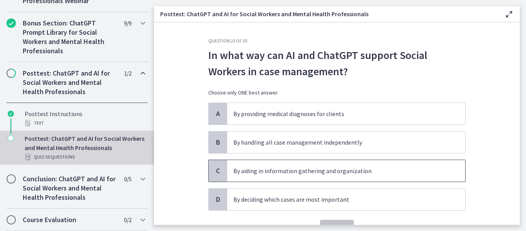
click at [340, 174] on p "By aiding in information gathering and organization" at bounding box center [338, 170] width 210 height 9
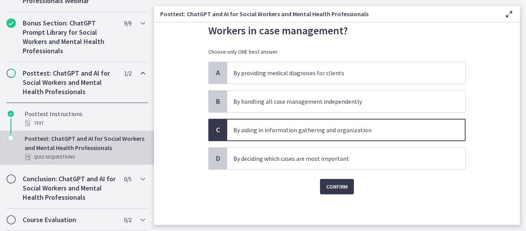
scroll to position [41, 0]
click at [328, 181] on span "Confirm" at bounding box center [337, 185] width 22 height 9
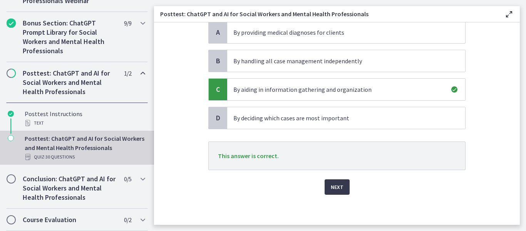
scroll to position [82, 0]
click at [340, 186] on span "Next" at bounding box center [337, 185] width 13 height 9
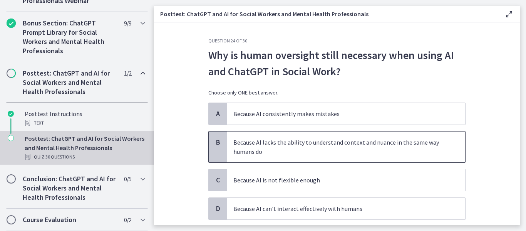
click at [355, 146] on p "Because AI lacks the ability to understand context and nuance in the same way h…" at bounding box center [338, 146] width 210 height 18
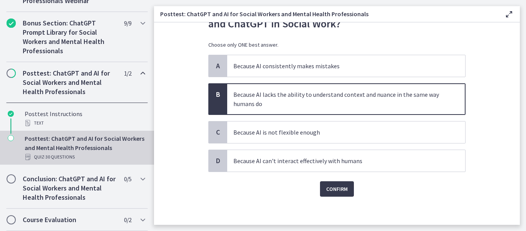
scroll to position [50, 0]
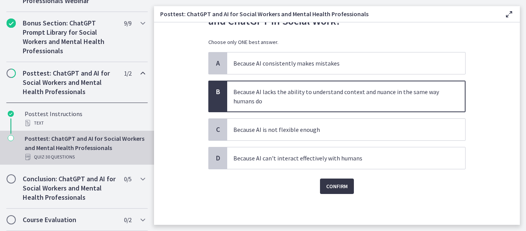
click at [337, 188] on span "Confirm" at bounding box center [337, 185] width 22 height 9
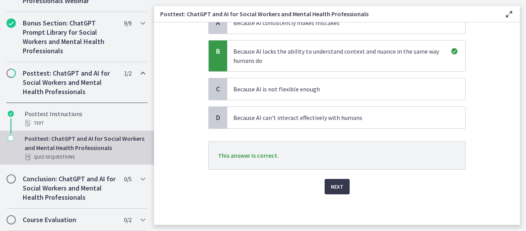
scroll to position [91, 0]
click at [339, 182] on span "Next" at bounding box center [337, 185] width 13 height 9
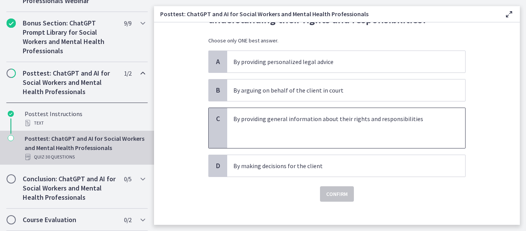
scroll to position [60, 0]
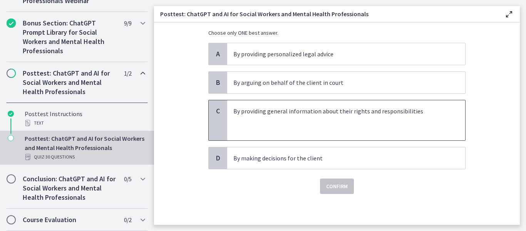
click at [339, 119] on p at bounding box center [338, 119] width 210 height 9
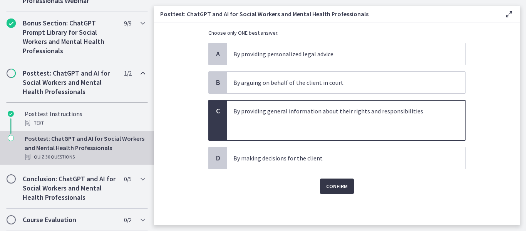
click at [336, 183] on span "Confirm" at bounding box center [337, 185] width 22 height 9
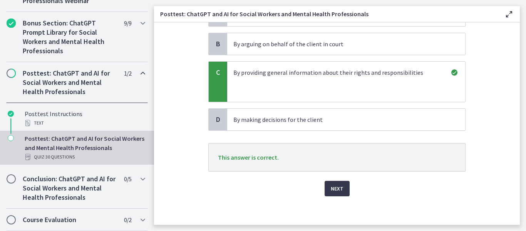
scroll to position [100, 0]
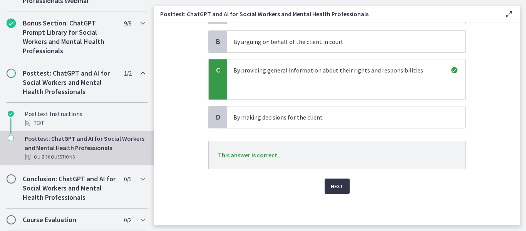
click at [336, 182] on span "Next" at bounding box center [337, 185] width 13 height 9
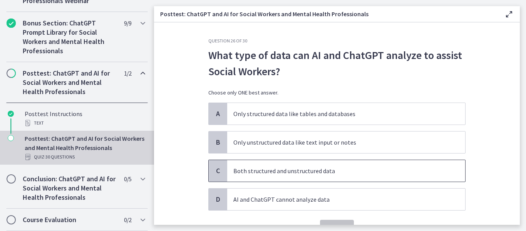
scroll to position [38, 0]
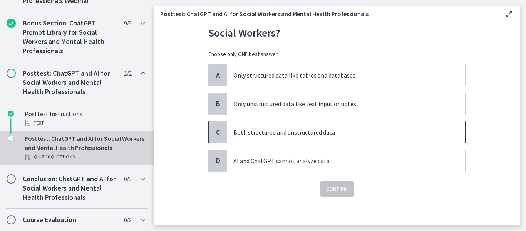
click at [336, 130] on p "Both structured and unstructured data" at bounding box center [338, 131] width 210 height 9
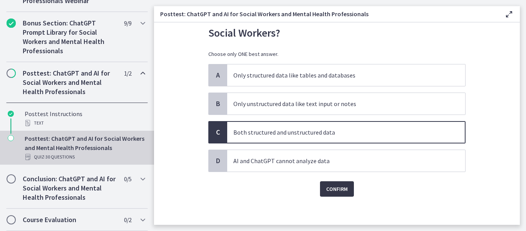
click at [343, 186] on span "Confirm" at bounding box center [337, 188] width 22 height 9
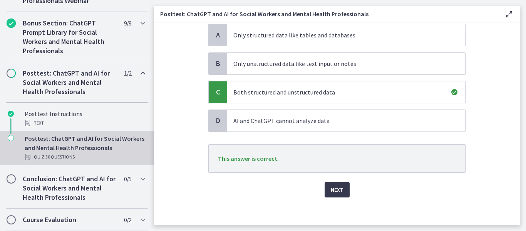
scroll to position [82, 0]
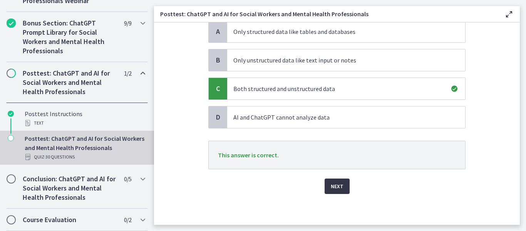
click at [338, 181] on button "Next" at bounding box center [336, 185] width 25 height 15
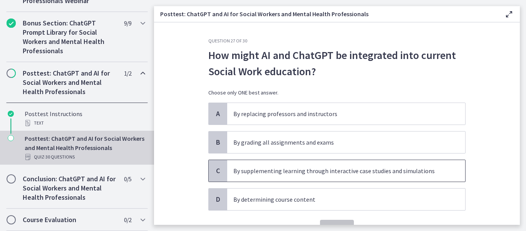
click at [380, 172] on p "By supplementing learning through interactive case studies and simulations" at bounding box center [338, 170] width 210 height 9
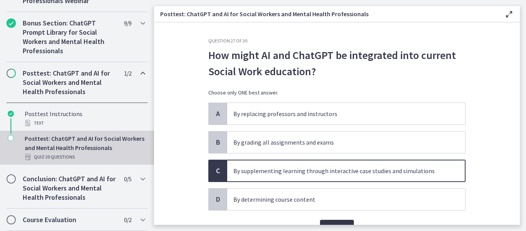
click at [336, 221] on button "Confirm" at bounding box center [337, 226] width 34 height 15
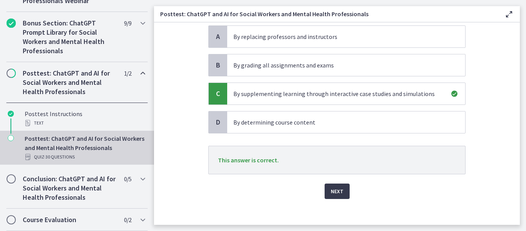
scroll to position [82, 0]
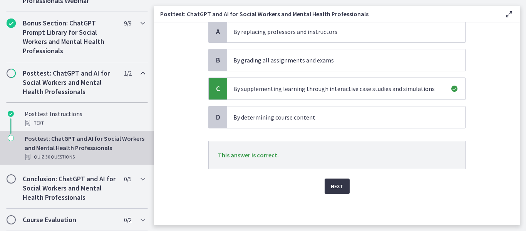
click at [333, 184] on span "Next" at bounding box center [337, 185] width 13 height 9
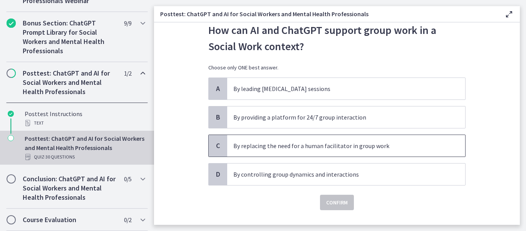
scroll to position [38, 0]
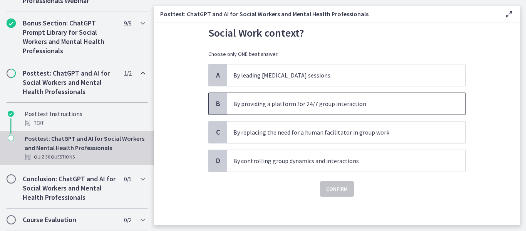
click at [358, 107] on p "By providing a platform for 24/7 group interaction" at bounding box center [338, 103] width 210 height 9
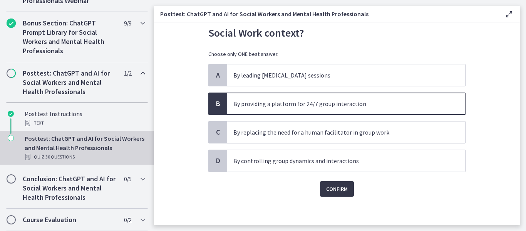
click at [331, 187] on span "Confirm" at bounding box center [337, 188] width 22 height 9
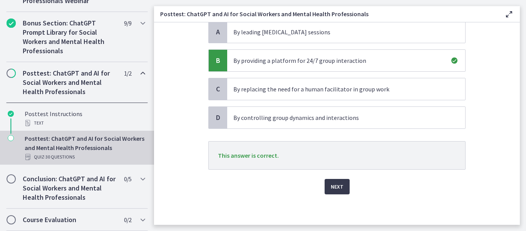
scroll to position [82, 0]
click at [339, 184] on span "Next" at bounding box center [337, 185] width 13 height 9
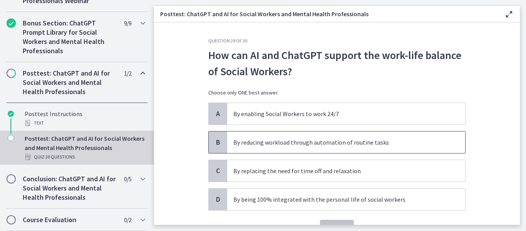
click at [393, 137] on span "By reducing workload through automation of routine tasks" at bounding box center [346, 142] width 238 height 22
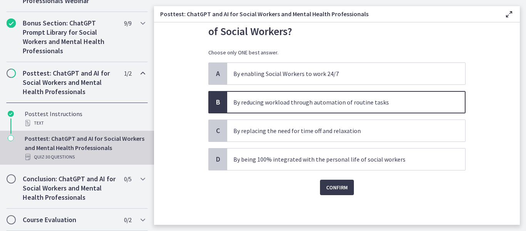
scroll to position [41, 0]
click at [341, 189] on span "Confirm" at bounding box center [337, 185] width 22 height 9
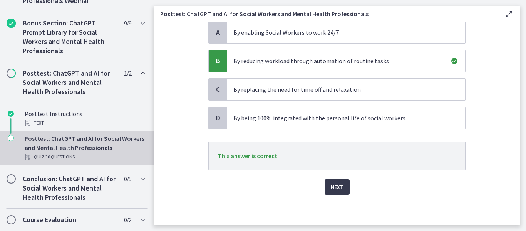
scroll to position [82, 0]
click at [332, 182] on span "Next" at bounding box center [337, 185] width 13 height 9
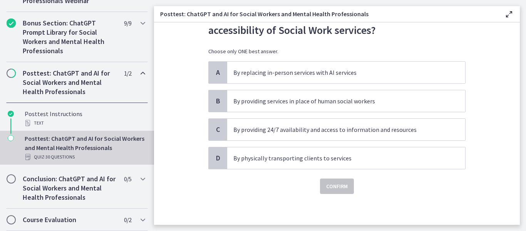
scroll to position [0, 0]
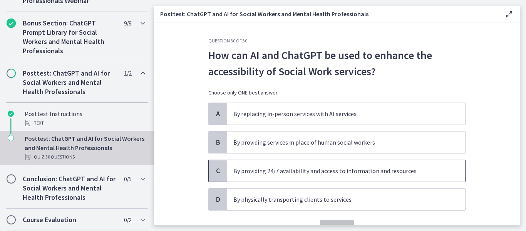
click at [388, 178] on span "By providing 24/7 availability and access to information and resources" at bounding box center [346, 171] width 238 height 22
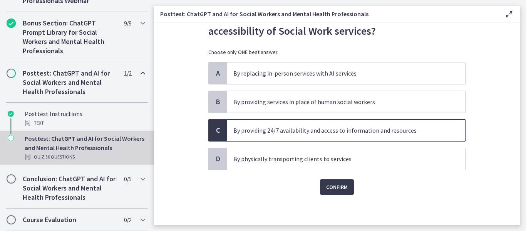
scroll to position [41, 0]
click at [342, 187] on span "Confirm" at bounding box center [337, 185] width 22 height 9
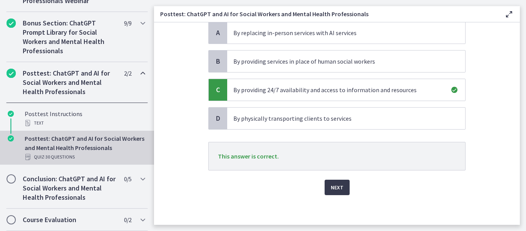
scroll to position [82, 0]
click at [340, 182] on button "Next" at bounding box center [336, 185] width 25 height 15
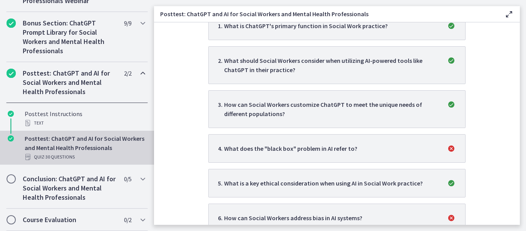
scroll to position [0, 0]
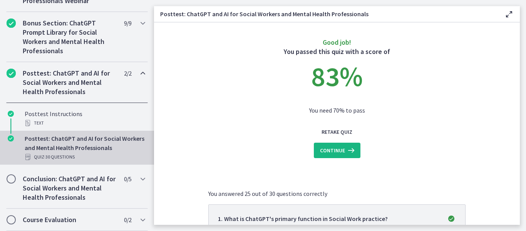
click at [320, 149] on span "Continue" at bounding box center [332, 149] width 25 height 9
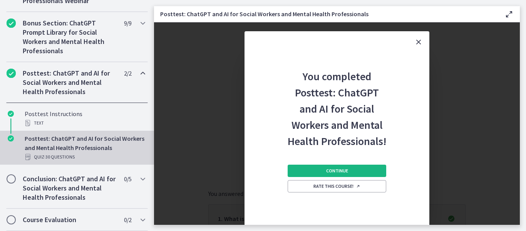
click at [316, 169] on button "Continue" at bounding box center [337, 170] width 99 height 12
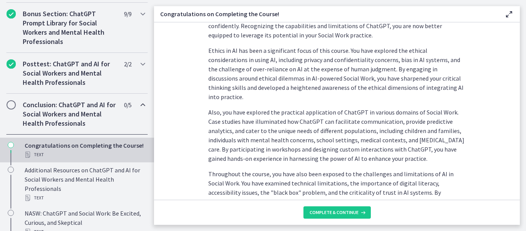
scroll to position [231, 0]
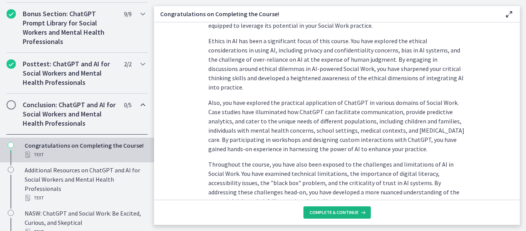
click at [328, 211] on span "Complete & continue" at bounding box center [333, 212] width 49 height 6
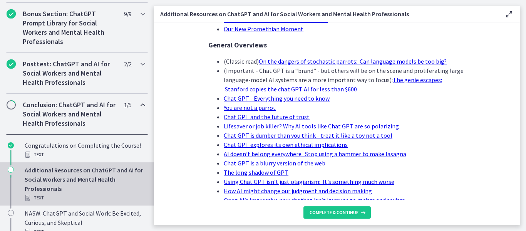
scroll to position [192, 0]
click at [334, 211] on span "Complete & continue" at bounding box center [333, 212] width 49 height 6
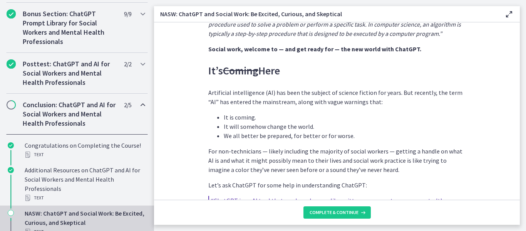
scroll to position [308, 0]
click at [329, 214] on span "Complete & continue" at bounding box center [333, 212] width 49 height 6
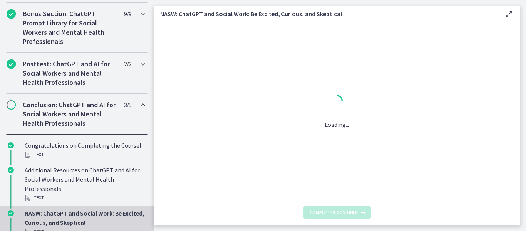
scroll to position [0, 0]
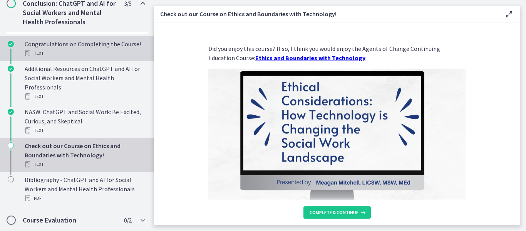
scroll to position [538, 0]
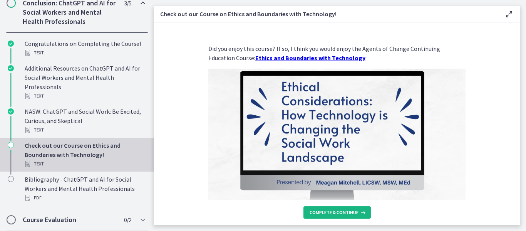
click at [347, 212] on span "Complete & continue" at bounding box center [333, 212] width 49 height 6
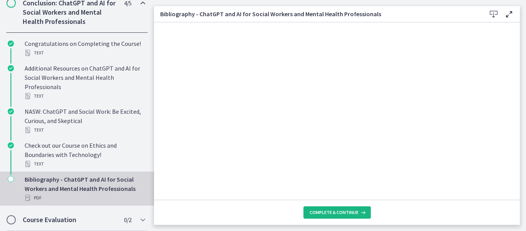
click at [347, 212] on span "Complete & continue" at bounding box center [333, 212] width 49 height 6
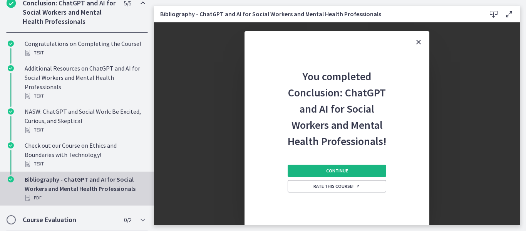
click at [345, 172] on span "Continue" at bounding box center [337, 170] width 22 height 6
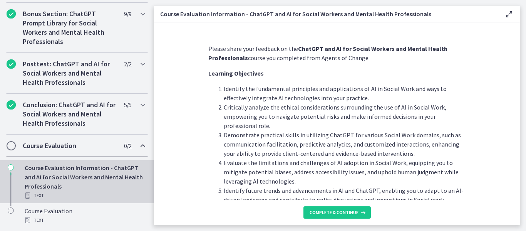
scroll to position [42, 0]
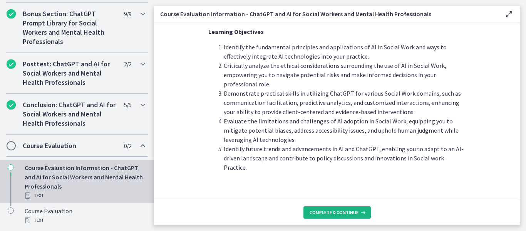
click at [343, 213] on span "Complete & continue" at bounding box center [333, 212] width 49 height 6
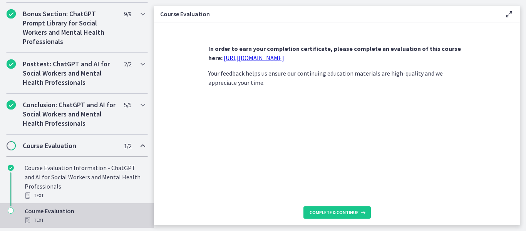
click at [273, 58] on link "https://forms.gle/jm1zbfhChZ2exBv78" at bounding box center [254, 58] width 60 height 8
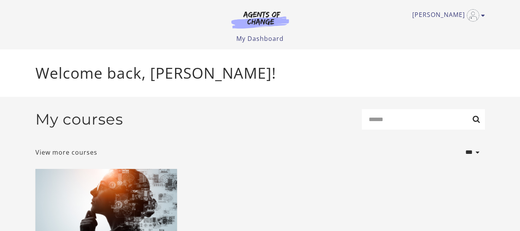
drag, startPoint x: 441, startPoint y: 12, endPoint x: 436, endPoint y: 33, distance: 21.4
click at [441, 12] on link "[PERSON_NAME]" at bounding box center [446, 15] width 69 height 12
click at [454, 29] on link "My Account" at bounding box center [453, 28] width 68 height 13
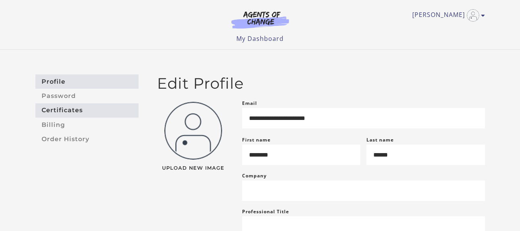
click at [59, 109] on link "Certificates" at bounding box center [86, 110] width 103 height 14
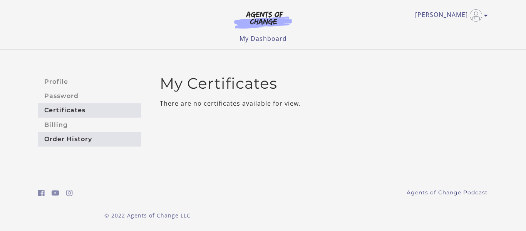
click at [66, 143] on link "Order History" at bounding box center [89, 139] width 103 height 14
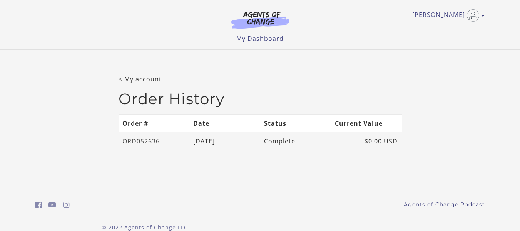
click at [144, 142] on link "ORD052636" at bounding box center [140, 141] width 37 height 8
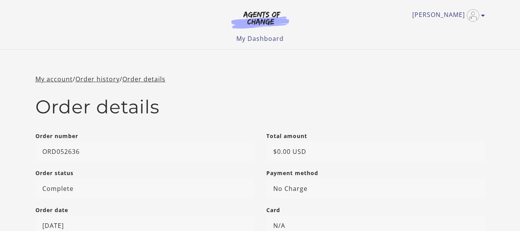
click at [58, 150] on p "ORD052636" at bounding box center [144, 151] width 219 height 20
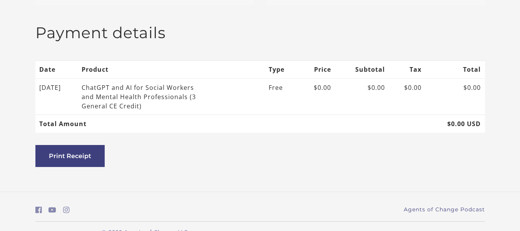
scroll to position [231, 0]
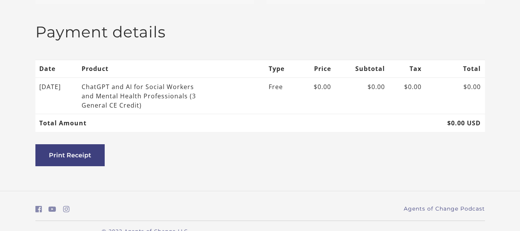
click at [181, 91] on div "ChatGPT and AI for Social Workers and Mental Health Professionals (3 General CE…" at bounding box center [143, 96] width 123 height 28
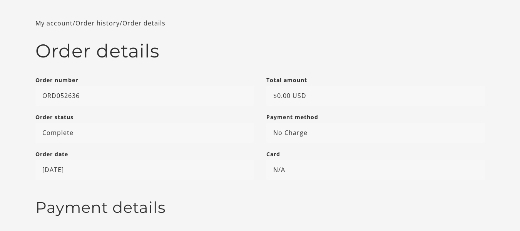
scroll to position [0, 0]
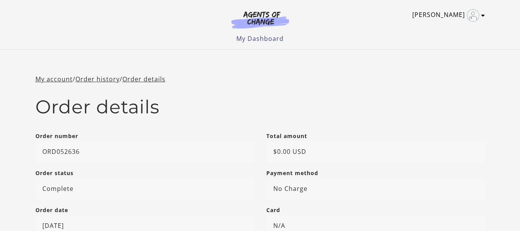
click at [467, 13] on link "[PERSON_NAME]" at bounding box center [446, 15] width 69 height 12
click at [468, 26] on link "My Account" at bounding box center [453, 28] width 68 height 13
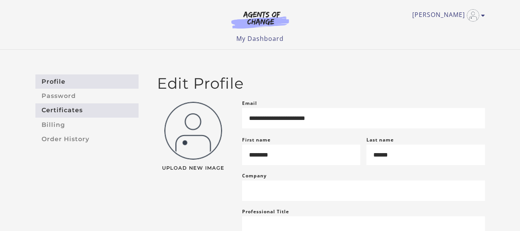
click at [69, 112] on link "Certificates" at bounding box center [86, 110] width 103 height 14
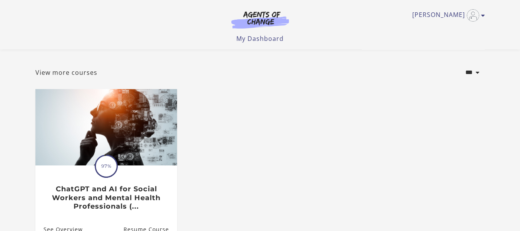
scroll to position [124, 0]
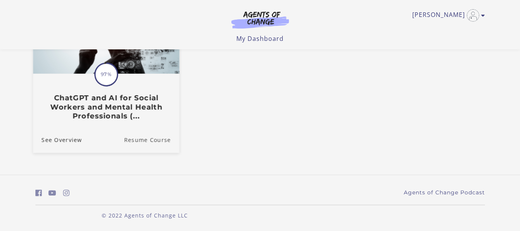
click at [160, 140] on link "Resume Course" at bounding box center [151, 139] width 55 height 26
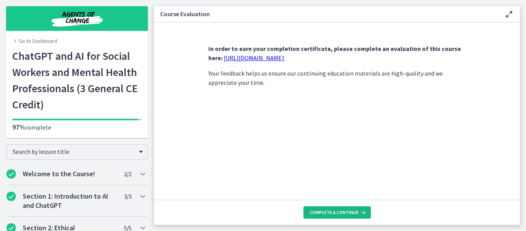
click at [345, 216] on button "Complete & continue" at bounding box center [336, 212] width 67 height 12
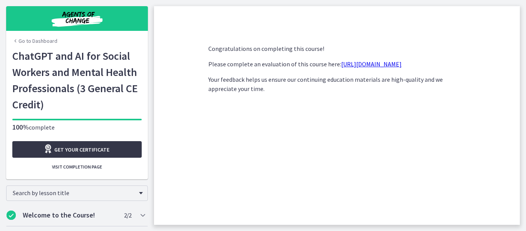
click at [36, 148] on link "Get your certificate" at bounding box center [76, 149] width 129 height 17
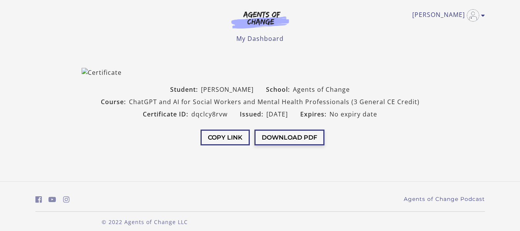
click at [289, 135] on button "Download PDF" at bounding box center [289, 137] width 70 height 16
